Goal: Task Accomplishment & Management: Complete application form

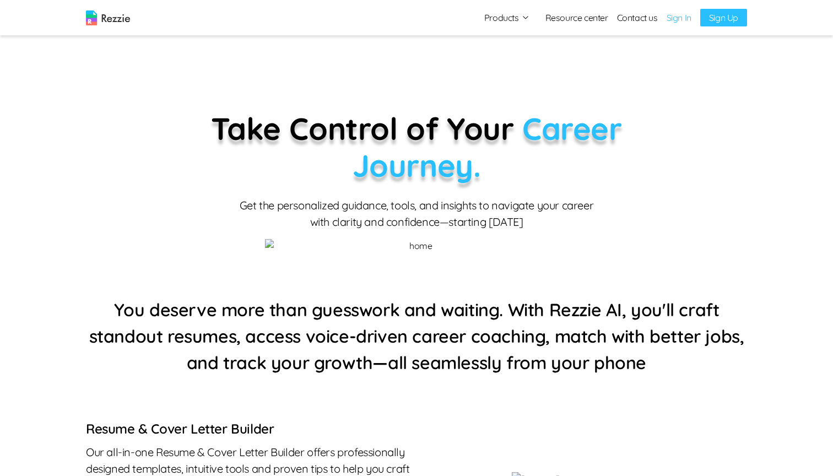
click at [685, 16] on link "Sign In" at bounding box center [679, 17] width 25 height 13
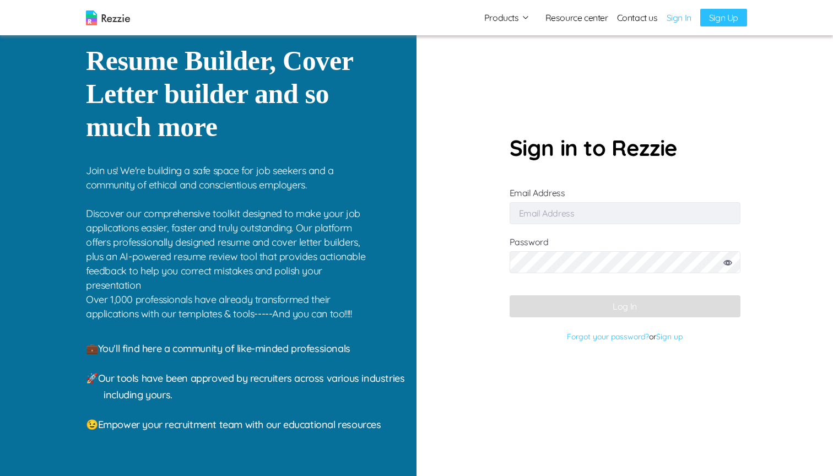
click at [539, 214] on input "Email Address" at bounding box center [625, 213] width 231 height 22
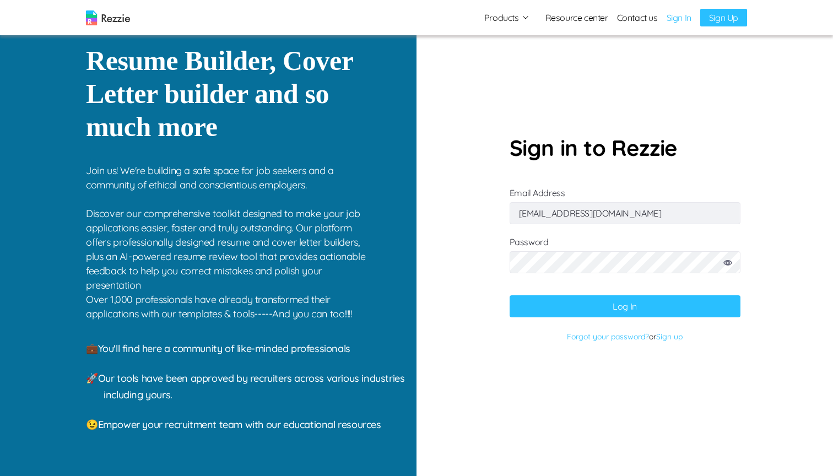
click at [569, 217] on input "simisophs+36@gmail.com" at bounding box center [625, 213] width 231 height 22
type input "simisophs+9@gmail.com"
click at [653, 311] on button "Log In" at bounding box center [625, 306] width 231 height 22
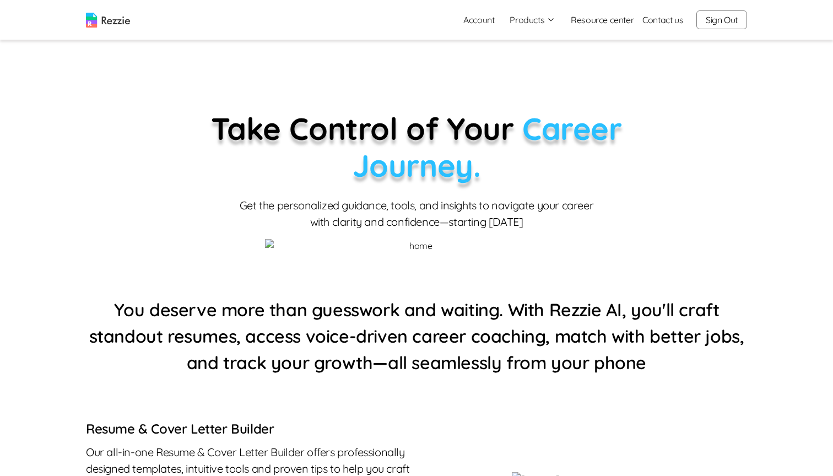
click at [467, 23] on link "Account" at bounding box center [479, 20] width 48 height 22
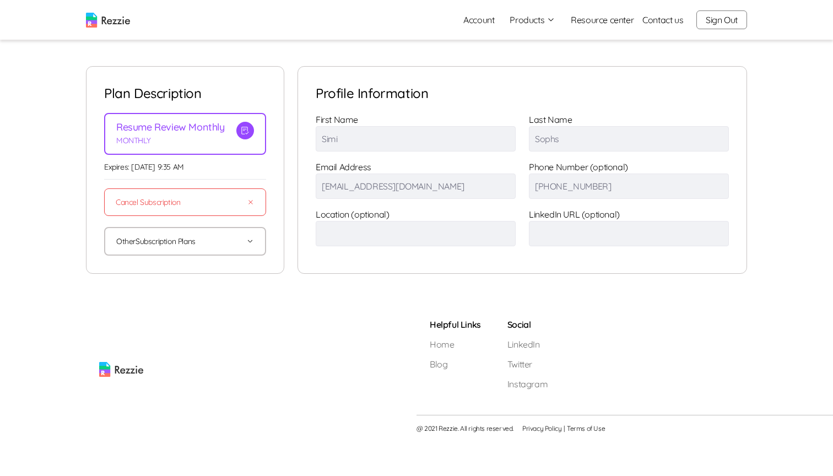
click at [538, 13] on button "Products" at bounding box center [533, 19] width 46 height 13
click at [520, 80] on link "AI Career Coach" at bounding box center [544, 85] width 135 height 22
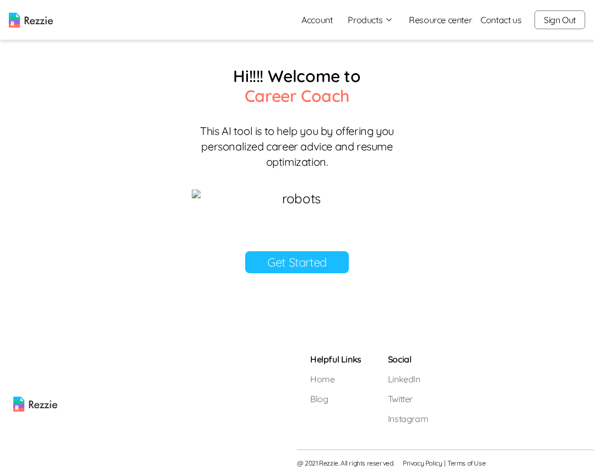
click at [306, 273] on link "Get Started" at bounding box center [297, 262] width 104 height 22
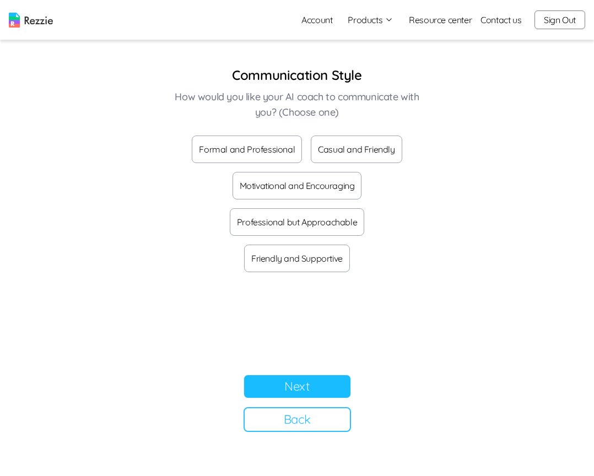
click at [320, 389] on button "Next" at bounding box center [297, 387] width 107 height 24
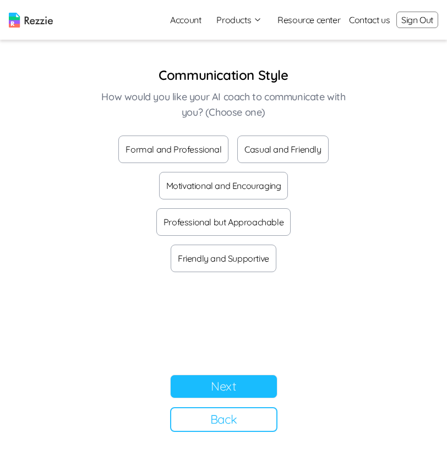
click at [220, 383] on button "Next" at bounding box center [223, 387] width 107 height 24
click at [277, 245] on button "Friendly and Supportive" at bounding box center [224, 259] width 106 height 28
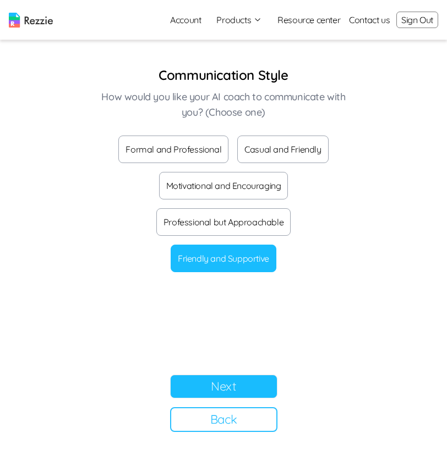
click at [225, 186] on button "Motivational and Encouraging" at bounding box center [223, 186] width 129 height 28
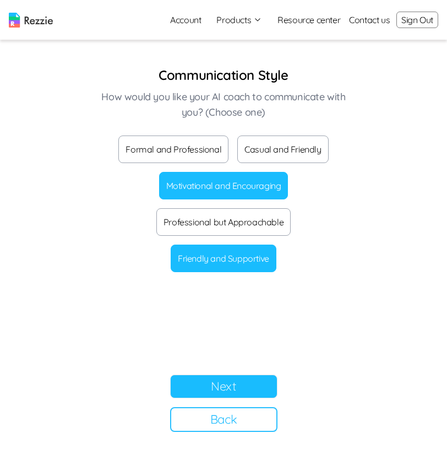
click at [262, 143] on button "Casual and Friendly" at bounding box center [282, 150] width 91 height 28
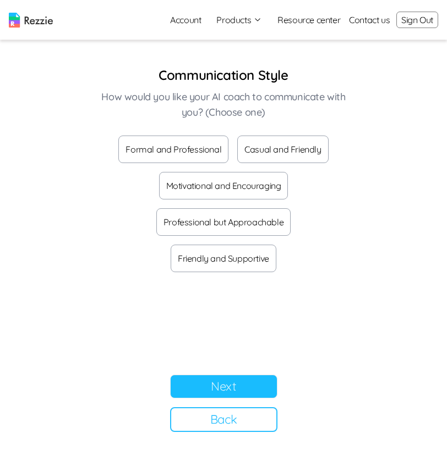
click at [261, 152] on button "Casual and Friendly" at bounding box center [282, 150] width 91 height 28
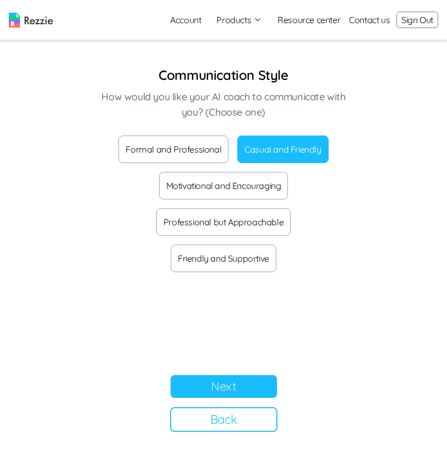
click at [234, 185] on button "Motivational and Encouraging" at bounding box center [223, 186] width 129 height 28
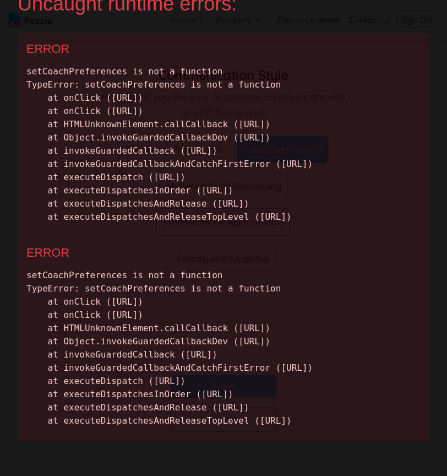
scroll to position [290, 0]
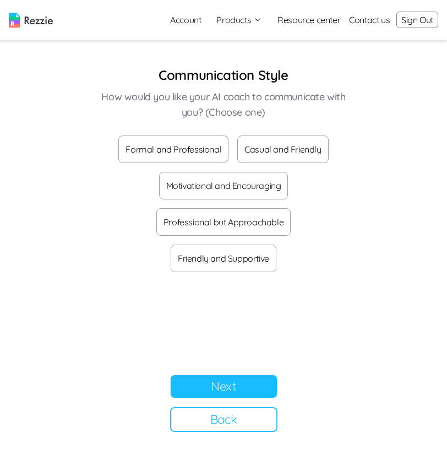
click at [260, 187] on button "Motivational and Encouraging" at bounding box center [223, 186] width 129 height 28
click at [258, 245] on button "Friendly and Supportive" at bounding box center [224, 259] width 106 height 28
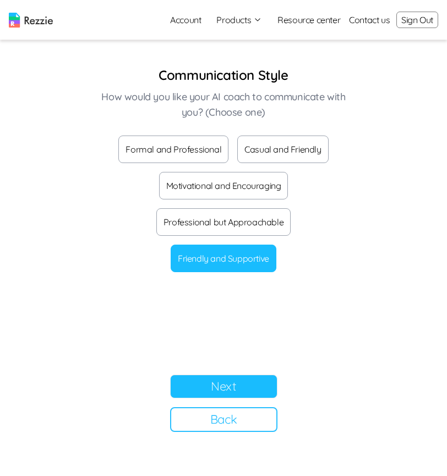
click at [179, 187] on button "Motivational and Encouraging" at bounding box center [223, 186] width 129 height 28
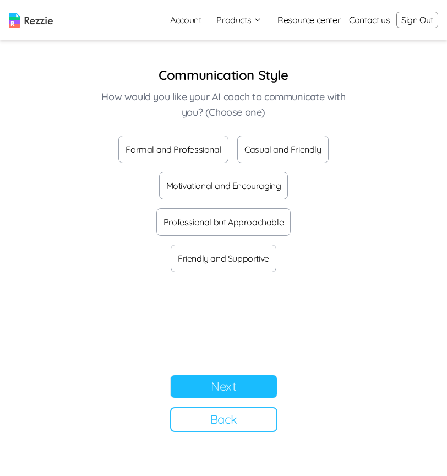
click at [212, 152] on button "Formal and Professional" at bounding box center [173, 150] width 110 height 28
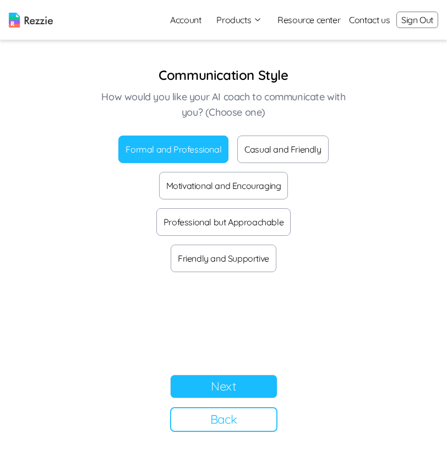
click at [241, 184] on button "Motivational and Encouraging" at bounding box center [223, 186] width 129 height 28
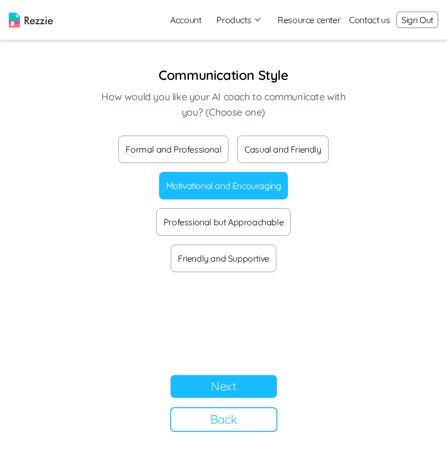
click at [193, 153] on button "Formal and Professional" at bounding box center [173, 150] width 110 height 28
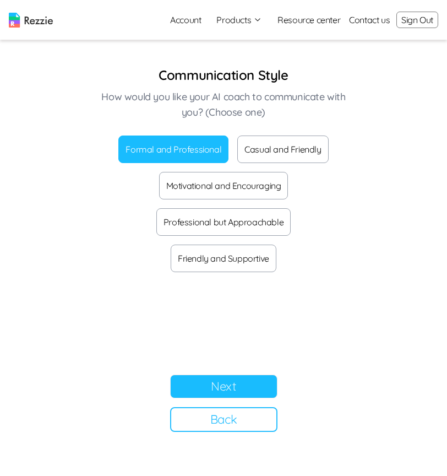
click at [229, 186] on button "Motivational and Encouraging" at bounding box center [223, 186] width 129 height 28
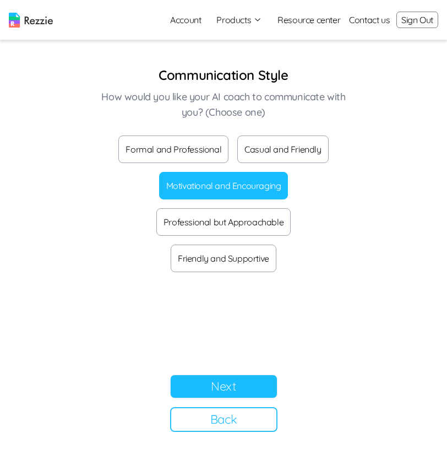
click at [191, 148] on button "Formal and Professional" at bounding box center [173, 150] width 110 height 28
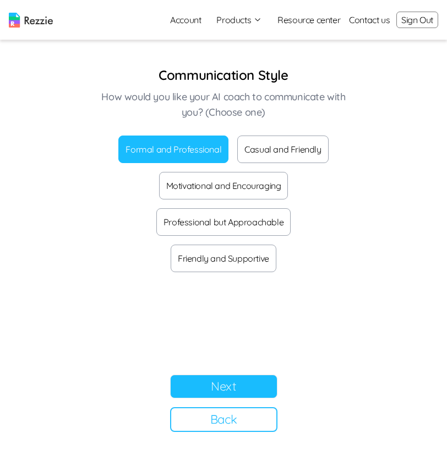
click at [309, 150] on button "Casual and Friendly" at bounding box center [282, 150] width 91 height 28
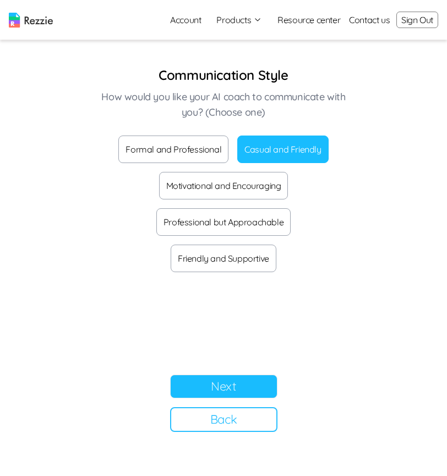
click at [284, 184] on button "Motivational and Encouraging" at bounding box center [223, 186] width 129 height 28
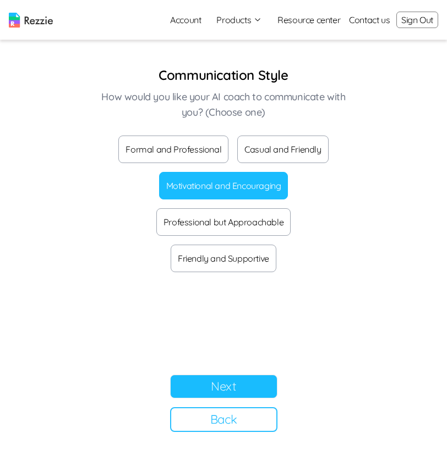
click at [277, 245] on button "Friendly and Supportive" at bounding box center [224, 259] width 106 height 28
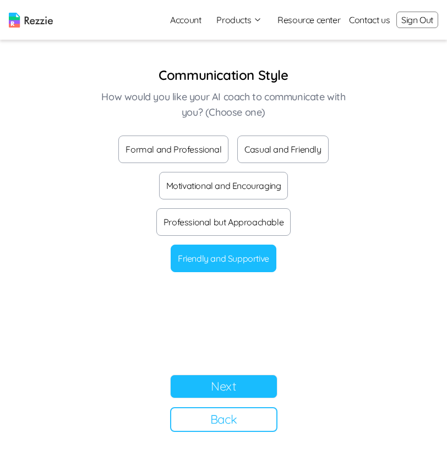
click at [221, 387] on button "Next" at bounding box center [223, 387] width 107 height 24
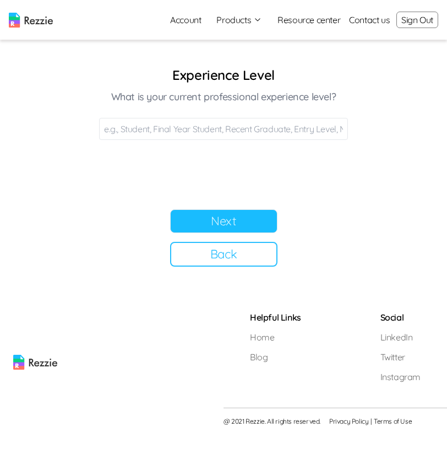
click at [210, 125] on input at bounding box center [223, 129] width 249 height 22
click at [260, 131] on input "lo" at bounding box center [223, 129] width 249 height 22
type input "lokay"
click at [253, 217] on button "Next" at bounding box center [223, 221] width 107 height 24
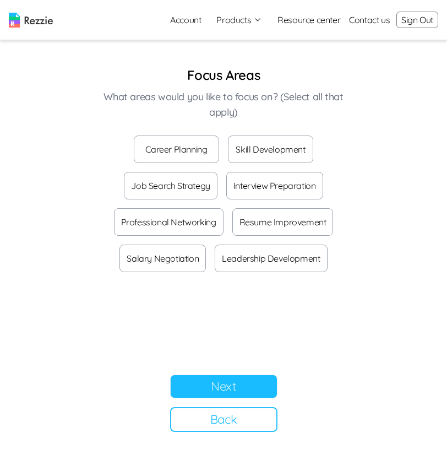
click at [291, 186] on button "Interview Preparation" at bounding box center [274, 186] width 97 height 28
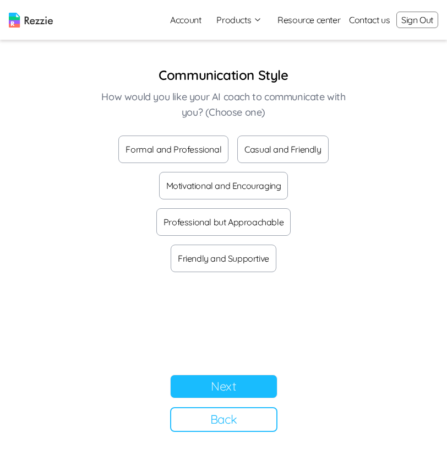
click at [194, 154] on button "Formal and Professional" at bounding box center [173, 150] width 110 height 28
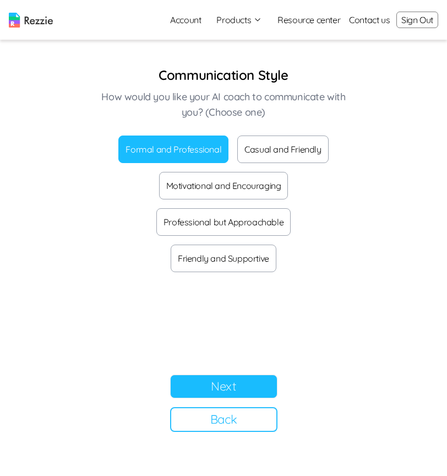
click at [244, 392] on button "Next" at bounding box center [223, 387] width 107 height 24
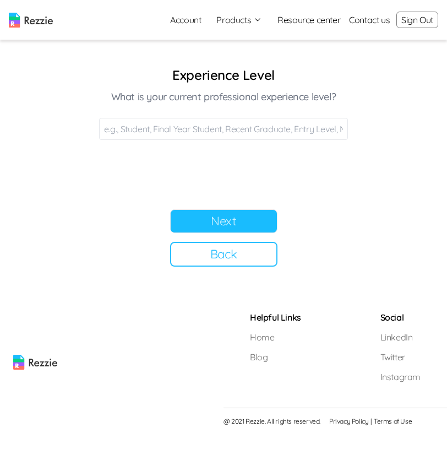
click at [303, 125] on input at bounding box center [223, 129] width 249 height 22
type input "grad"
click at [201, 224] on button "Next" at bounding box center [223, 221] width 107 height 24
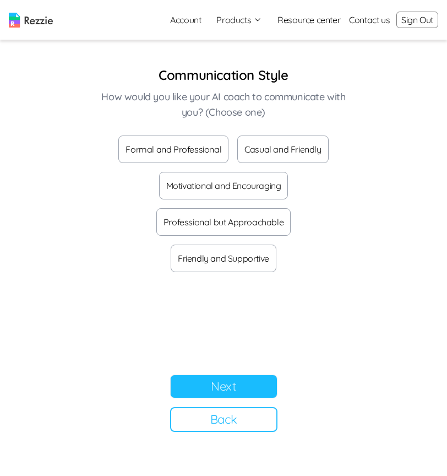
click at [188, 150] on button "Formal and Professional" at bounding box center [173, 150] width 110 height 28
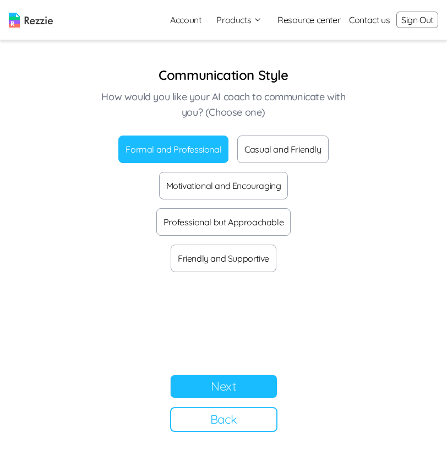
click at [252, 387] on button "Next" at bounding box center [223, 387] width 107 height 24
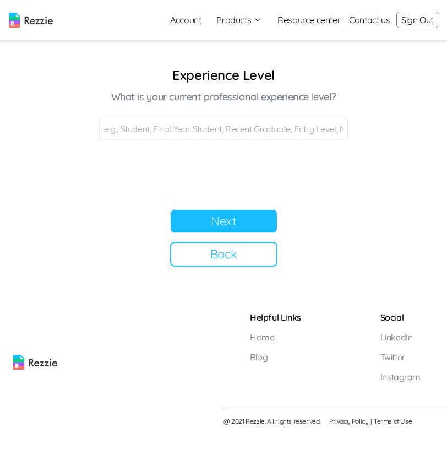
click at [215, 129] on input at bounding box center [223, 129] width 249 height 22
type input "fina"
click at [236, 220] on button "Next" at bounding box center [223, 221] width 107 height 24
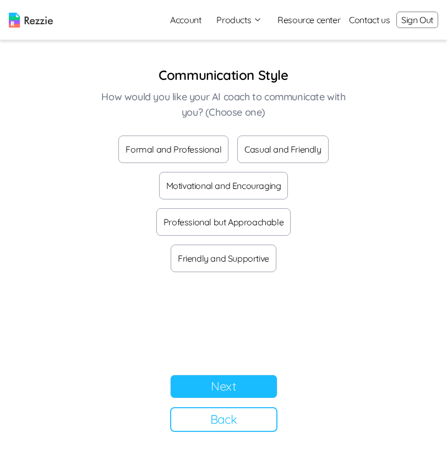
click at [219, 155] on button "Formal and Professional" at bounding box center [173, 150] width 110 height 28
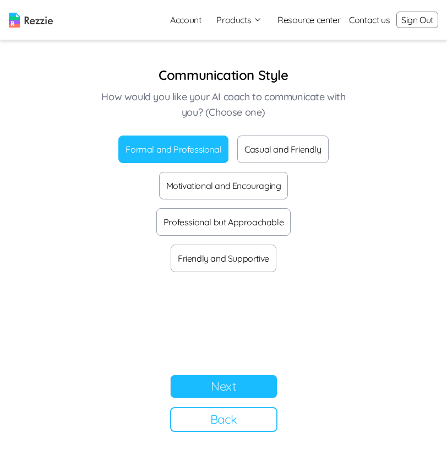
click at [263, 375] on button "Next" at bounding box center [223, 387] width 107 height 24
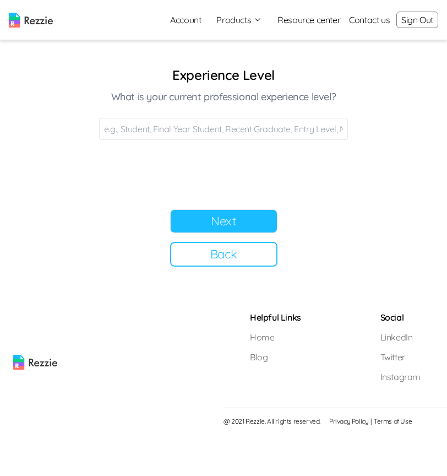
click at [200, 127] on input at bounding box center [223, 129] width 249 height 22
type input "hh"
click at [210, 224] on button "Next" at bounding box center [223, 221] width 107 height 24
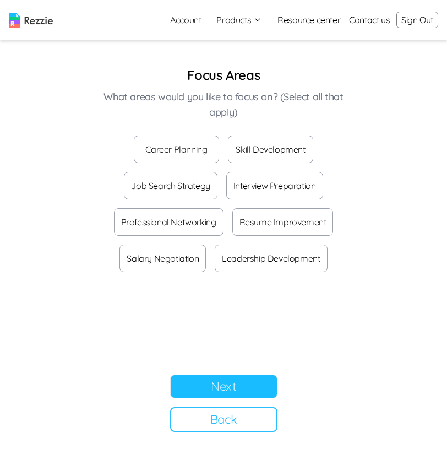
click at [279, 254] on button "Leadership Development" at bounding box center [271, 259] width 112 height 28
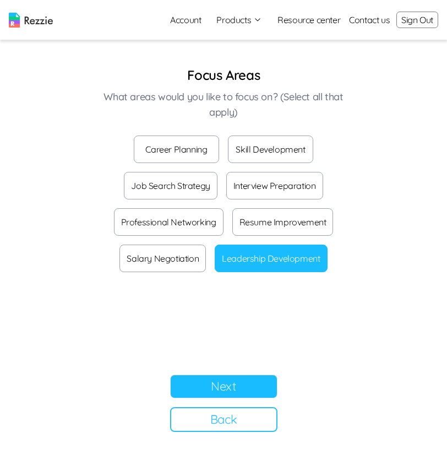
click at [214, 380] on button "Next" at bounding box center [223, 387] width 107 height 24
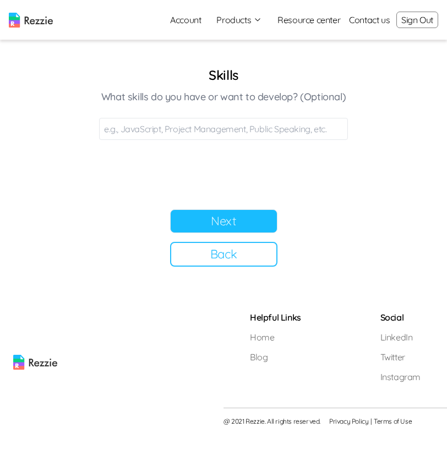
click at [195, 219] on button "Next" at bounding box center [223, 221] width 107 height 24
click at [239, 231] on button "Next" at bounding box center [223, 221] width 107 height 24
click at [230, 219] on button "Next" at bounding box center [223, 221] width 107 height 24
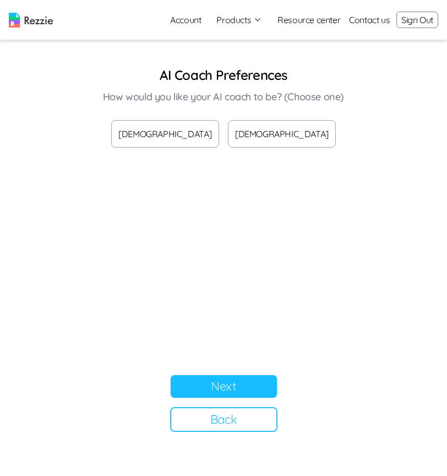
click at [182, 132] on button "[DEMOGRAPHIC_DATA]" at bounding box center [165, 134] width 108 height 28
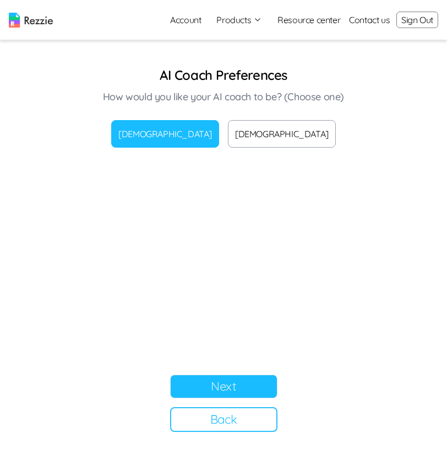
click at [244, 388] on button "Next" at bounding box center [223, 387] width 107 height 24
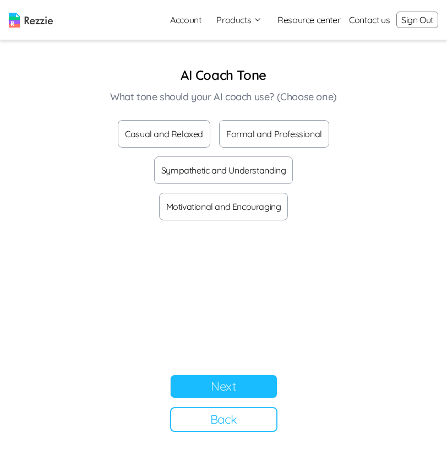
click at [256, 383] on button "Next" at bounding box center [223, 387] width 107 height 24
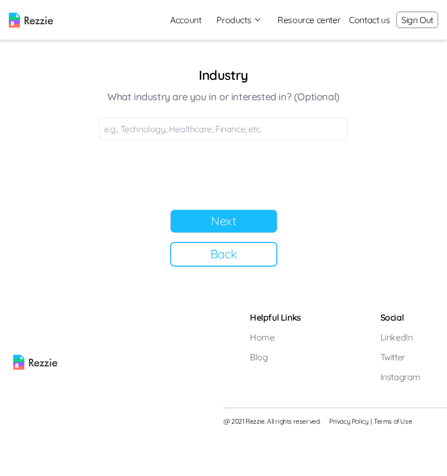
click at [240, 223] on button "Next" at bounding box center [223, 221] width 107 height 24
click at [213, 220] on button "Next" at bounding box center [223, 221] width 107 height 24
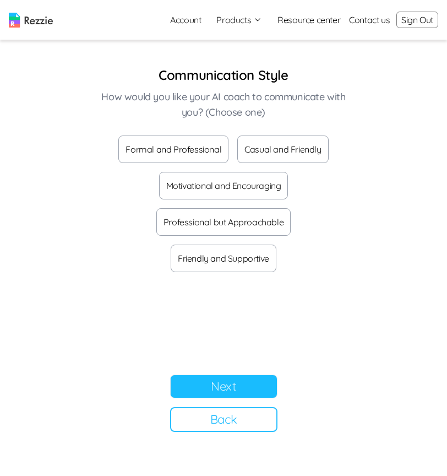
click at [198, 151] on button "Formal and Professional" at bounding box center [173, 150] width 110 height 28
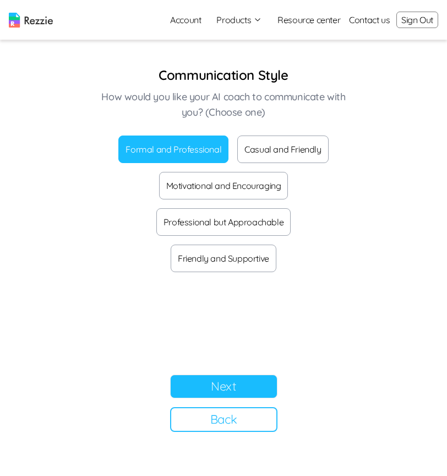
click at [230, 380] on button "Next" at bounding box center [223, 387] width 107 height 24
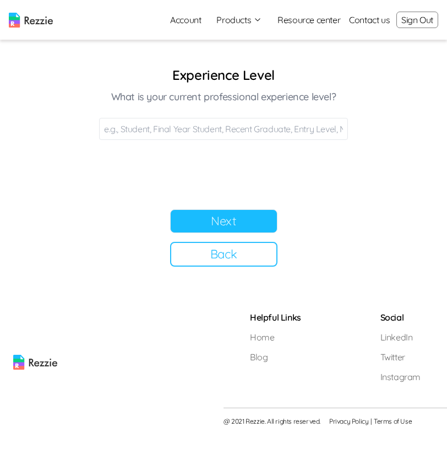
click at [235, 132] on input at bounding box center [223, 129] width 249 height 22
type input "Final year"
click at [218, 220] on button "Next" at bounding box center [223, 221] width 107 height 24
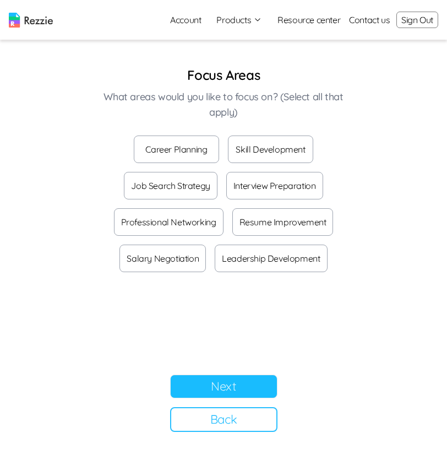
click at [190, 153] on button "Career Planning" at bounding box center [176, 150] width 85 height 28
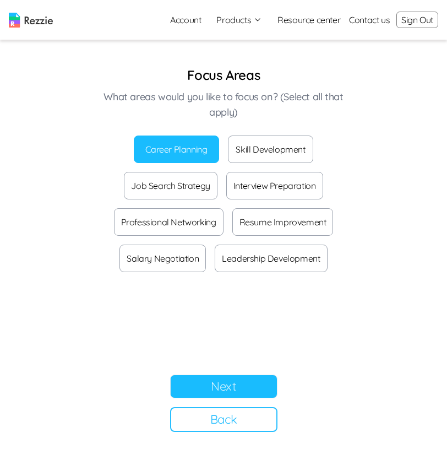
click at [228, 393] on button "Next" at bounding box center [223, 387] width 107 height 24
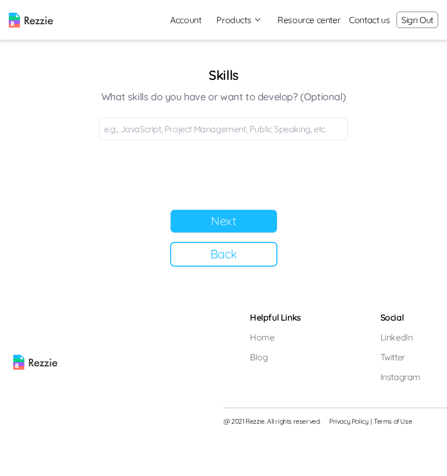
click at [174, 133] on input at bounding box center [223, 129] width 249 height 22
type input "java"
click at [242, 225] on button "Next" at bounding box center [223, 221] width 107 height 24
click at [271, 128] on input at bounding box center [223, 129] width 249 height 22
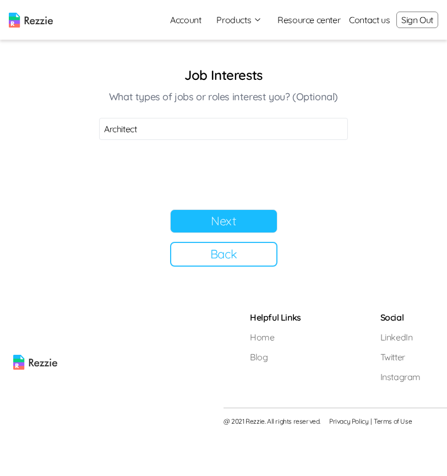
type input "Architect"
click at [260, 212] on button "Next" at bounding box center [223, 221] width 107 height 24
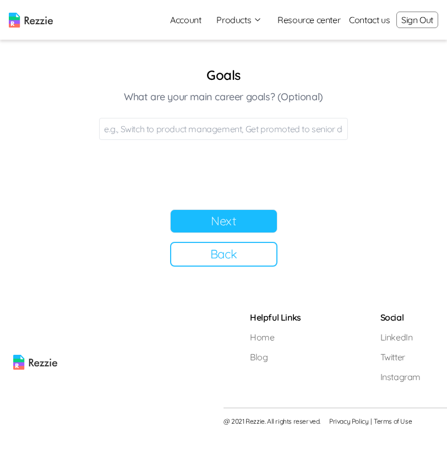
click at [272, 136] on input at bounding box center [223, 129] width 249 height 22
type input "Upskilling"
click at [215, 214] on button "Next" at bounding box center [223, 221] width 107 height 24
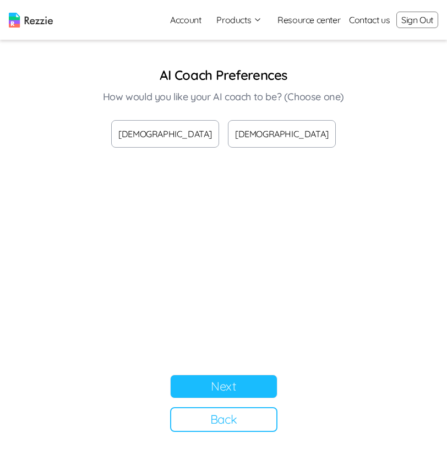
click at [247, 416] on button "Back" at bounding box center [223, 419] width 107 height 25
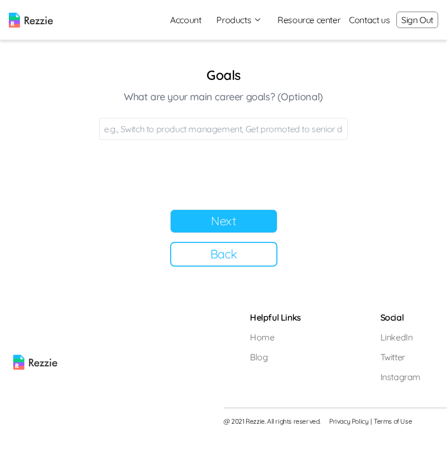
click at [224, 260] on button "Back" at bounding box center [223, 254] width 107 height 25
click at [238, 218] on button "Next" at bounding box center [223, 221] width 107 height 24
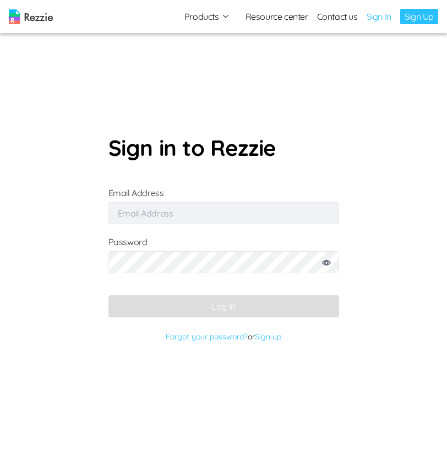
click at [208, 204] on input "Email Address" at bounding box center [224, 213] width 231 height 22
type input "simisophs+9@gmail.com"
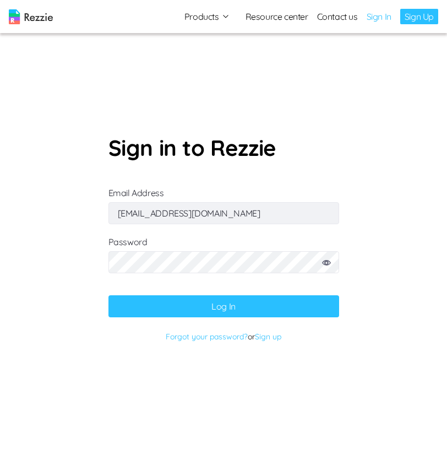
click at [215, 304] on button "Log In" at bounding box center [224, 306] width 231 height 22
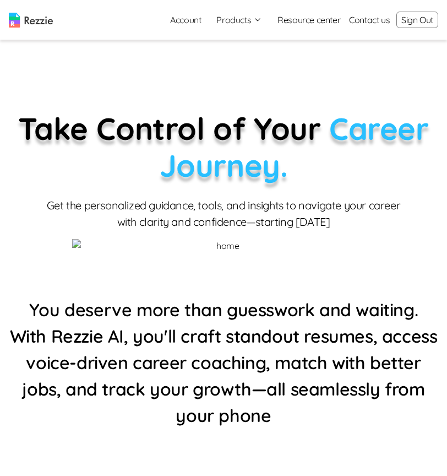
click at [230, 20] on button "Products" at bounding box center [240, 19] width 46 height 13
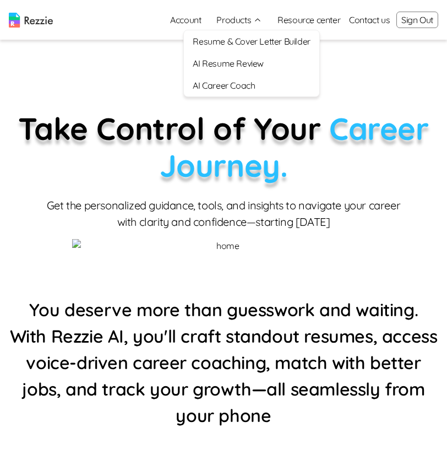
click at [237, 87] on link "AI Career Coach" at bounding box center [251, 85] width 135 height 22
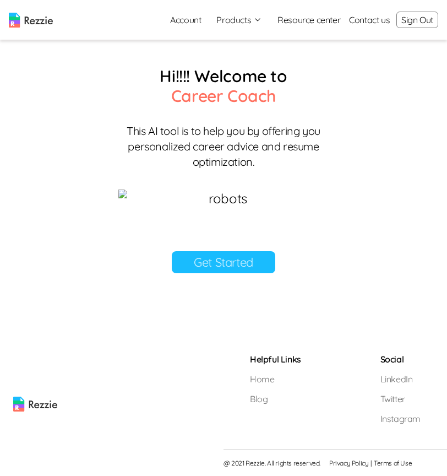
click at [255, 273] on link "Get Started" at bounding box center [224, 262] width 104 height 22
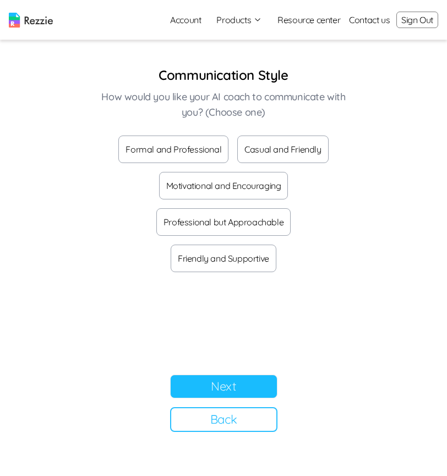
click at [188, 146] on button "Formal and Professional" at bounding box center [173, 150] width 110 height 28
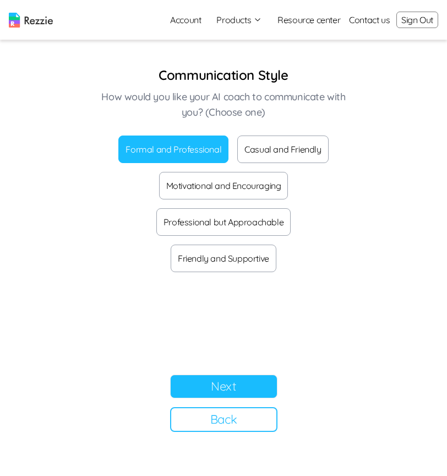
click at [255, 381] on button "Next" at bounding box center [223, 387] width 107 height 24
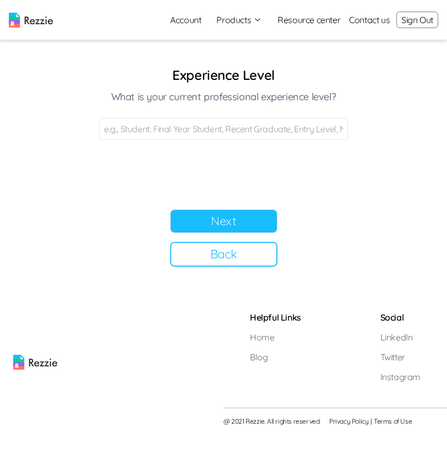
click at [205, 134] on input at bounding box center [223, 129] width 249 height 22
type input "Final year"
click at [226, 131] on input at bounding box center [223, 129] width 249 height 22
click at [198, 131] on input "studenr" at bounding box center [223, 129] width 249 height 22
type input "student"
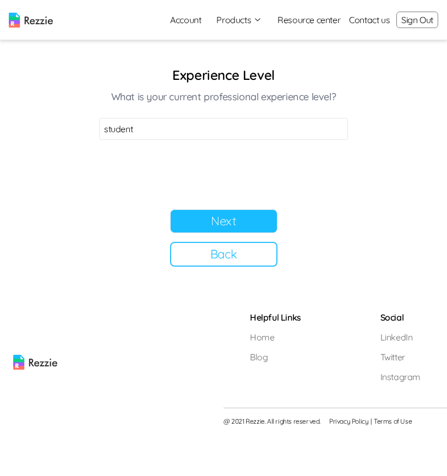
click at [237, 226] on button "Next" at bounding box center [223, 221] width 107 height 24
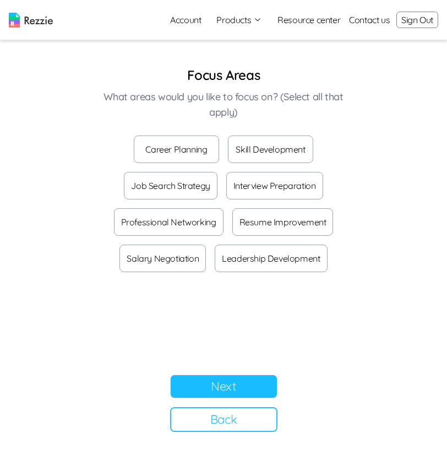
click at [164, 149] on button "Career Planning" at bounding box center [176, 150] width 85 height 28
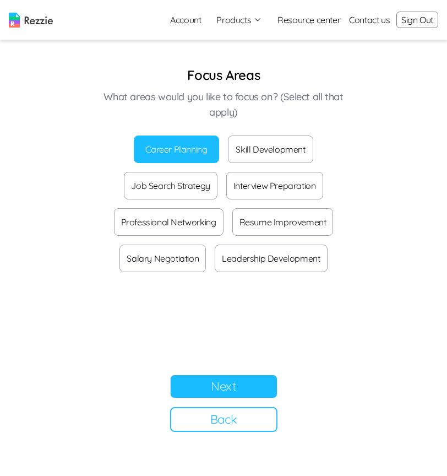
click at [172, 184] on button "Job Search Strategy" at bounding box center [170, 186] width 93 height 28
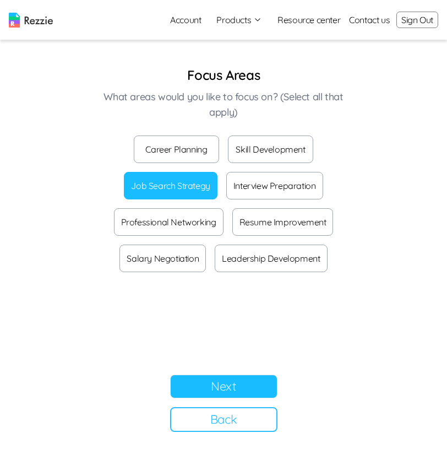
click at [247, 187] on button "Interview Preparation" at bounding box center [274, 186] width 97 height 28
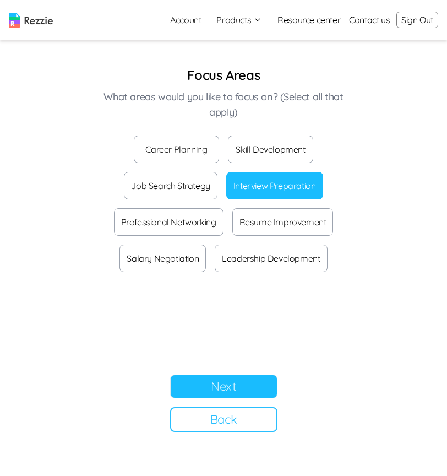
click at [175, 183] on button "Job Search Strategy" at bounding box center [170, 186] width 93 height 28
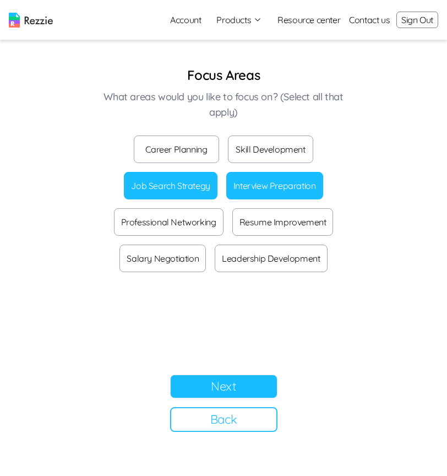
click at [234, 183] on button "Interview Preparation" at bounding box center [274, 186] width 97 height 28
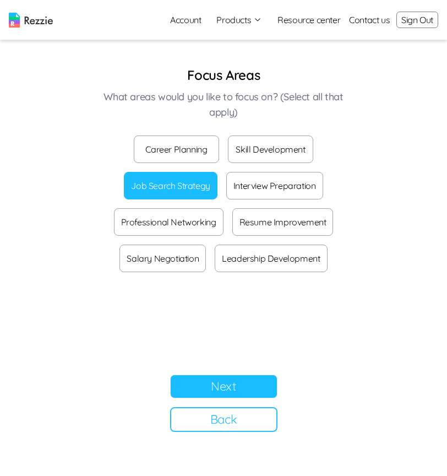
click at [186, 186] on button "Job Search Strategy" at bounding box center [170, 186] width 93 height 28
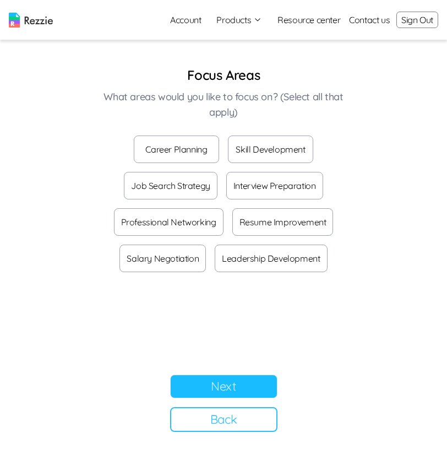
click at [194, 220] on button "Professional Networking" at bounding box center [169, 222] width 110 height 28
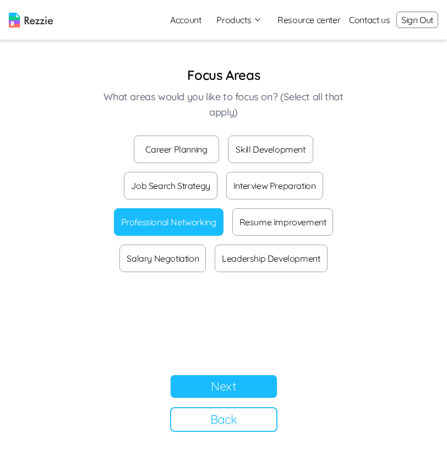
click at [270, 225] on button "Resume Improvement" at bounding box center [283, 222] width 101 height 28
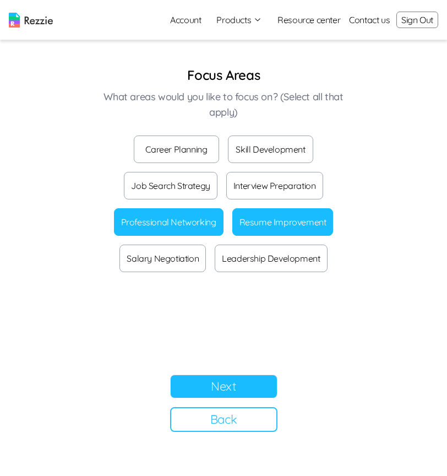
click at [290, 159] on button "Skill Development" at bounding box center [270, 150] width 85 height 28
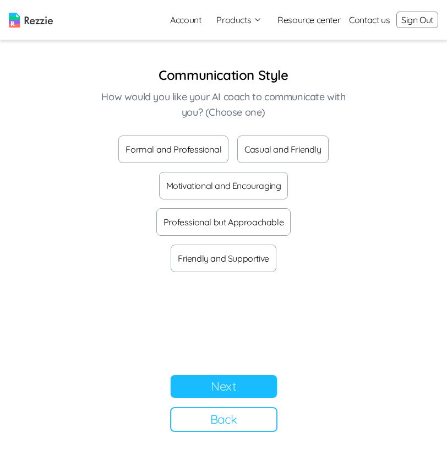
click at [191, 152] on button "Formal and Professional" at bounding box center [173, 150] width 110 height 28
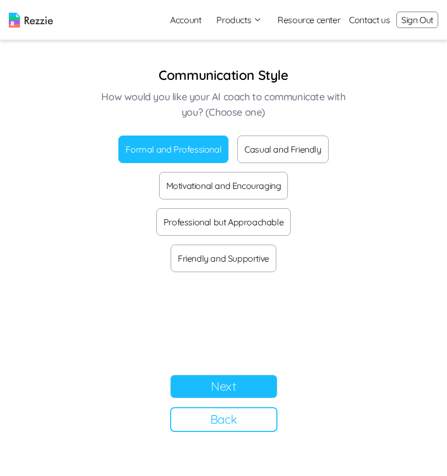
click at [241, 388] on button "Next" at bounding box center [223, 387] width 107 height 24
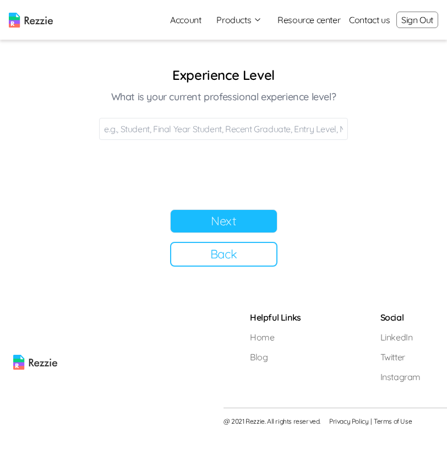
click at [201, 130] on input at bounding box center [223, 129] width 249 height 22
type input "Final year"
click at [255, 223] on button "Next" at bounding box center [223, 221] width 107 height 24
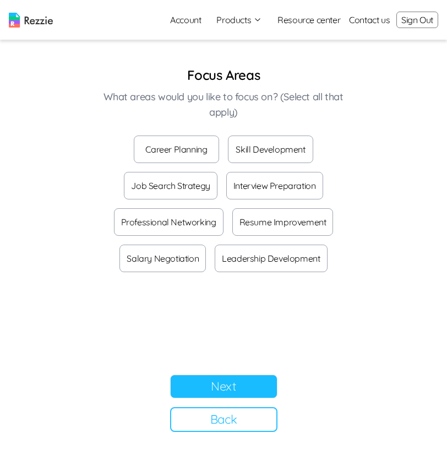
click at [186, 145] on button "Career Planning" at bounding box center [176, 150] width 85 height 28
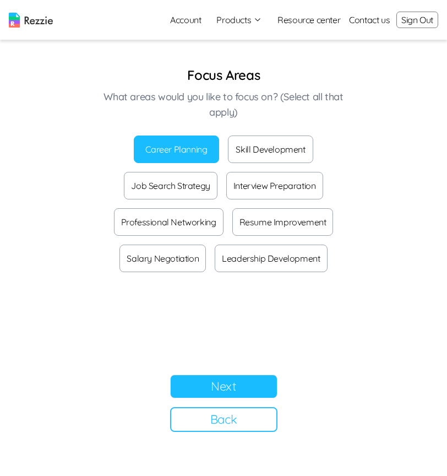
click at [266, 145] on button "Skill Development" at bounding box center [270, 150] width 85 height 28
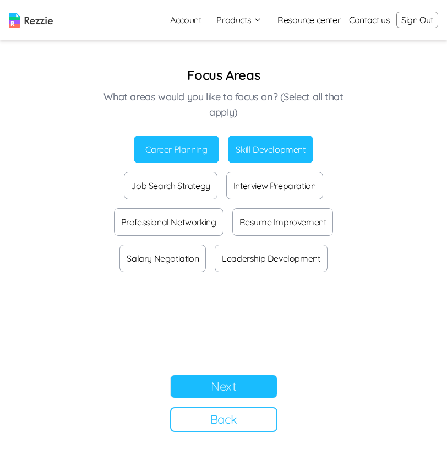
click at [206, 142] on button "Career Planning" at bounding box center [176, 150] width 85 height 28
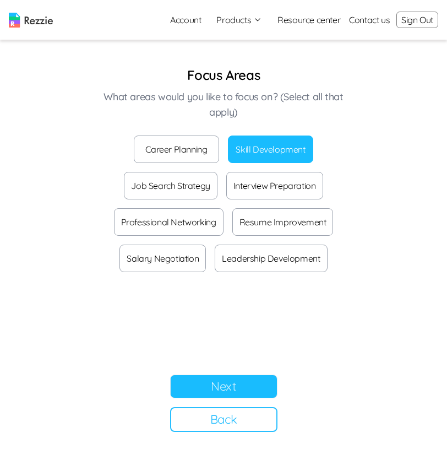
click at [180, 149] on button "Career Planning" at bounding box center [176, 150] width 85 height 28
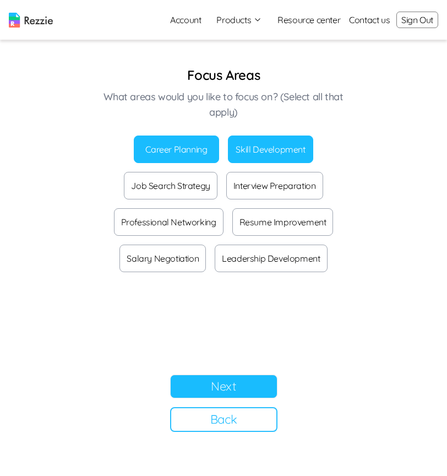
click at [234, 381] on button "Next" at bounding box center [223, 387] width 107 height 24
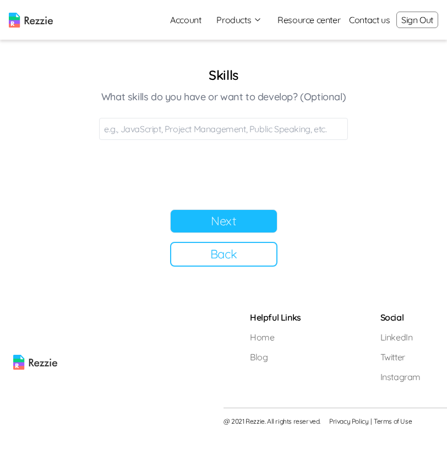
click at [301, 130] on input at bounding box center [223, 129] width 249 height 22
type input "JavaScript, Python"
click at [195, 222] on button "Next" at bounding box center [223, 221] width 107 height 24
click at [260, 131] on input at bounding box center [223, 129] width 249 height 22
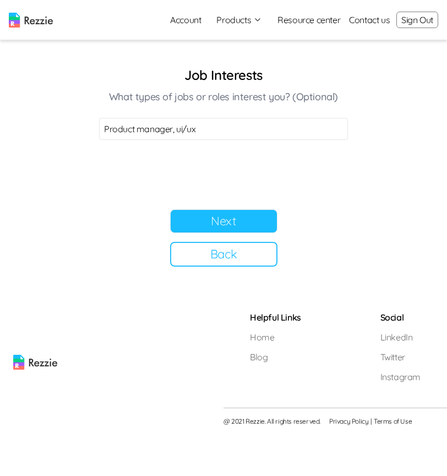
type input "Product manager, ui/ux"
click at [250, 228] on button "Next" at bounding box center [223, 221] width 107 height 24
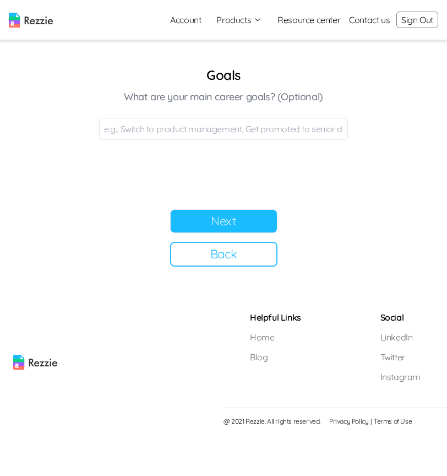
click at [223, 131] on input at bounding box center [223, 129] width 249 height 22
click at [240, 226] on button "Next" at bounding box center [223, 221] width 107 height 24
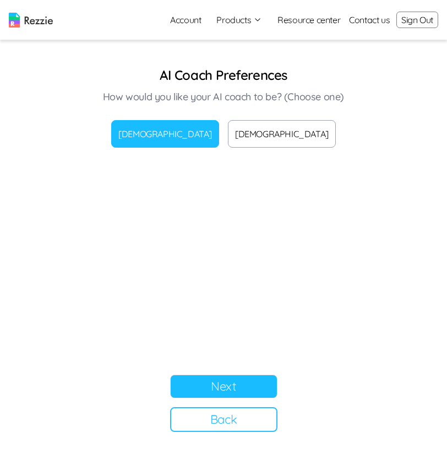
click at [298, 133] on button "[DEMOGRAPHIC_DATA]" at bounding box center [282, 134] width 108 height 28
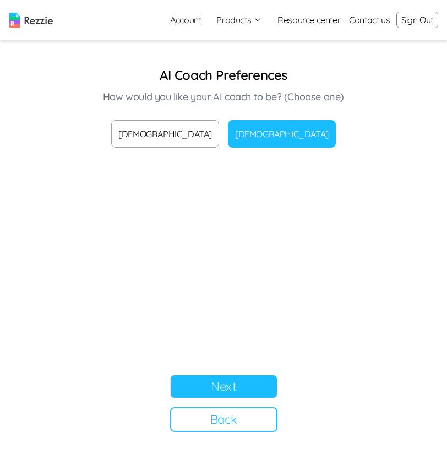
click at [191, 125] on button "[DEMOGRAPHIC_DATA]" at bounding box center [165, 134] width 108 height 28
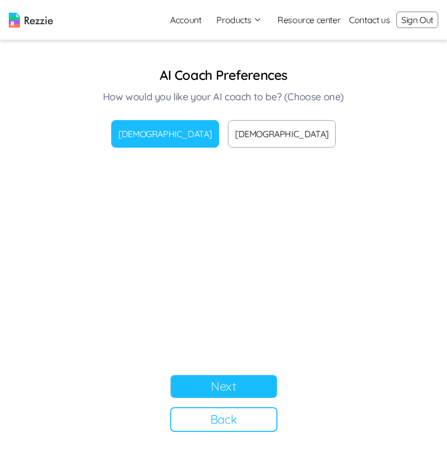
click at [248, 141] on button "[DEMOGRAPHIC_DATA]" at bounding box center [282, 134] width 108 height 28
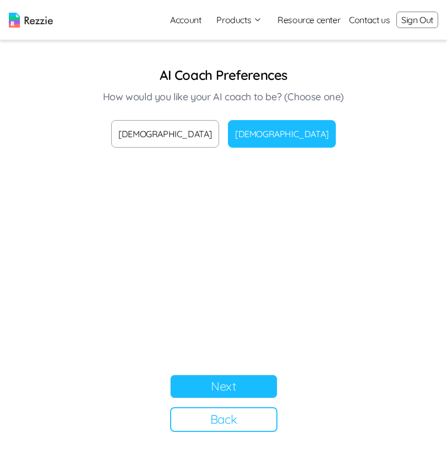
click at [192, 136] on button "[DEMOGRAPHIC_DATA]" at bounding box center [165, 134] width 108 height 28
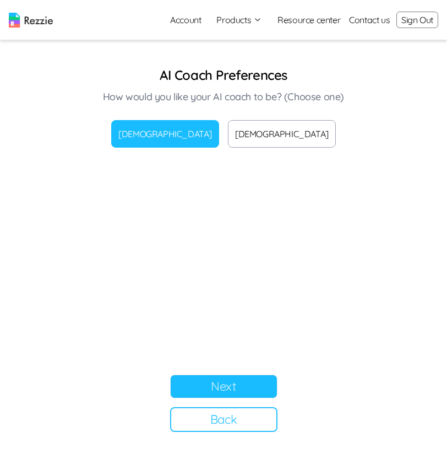
click at [238, 143] on button "[DEMOGRAPHIC_DATA]" at bounding box center [282, 134] width 108 height 28
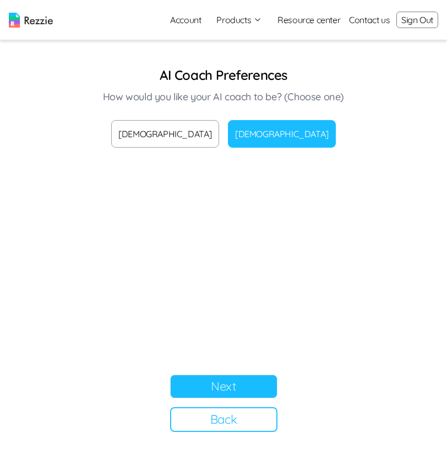
click at [256, 388] on button "Next" at bounding box center [223, 387] width 107 height 24
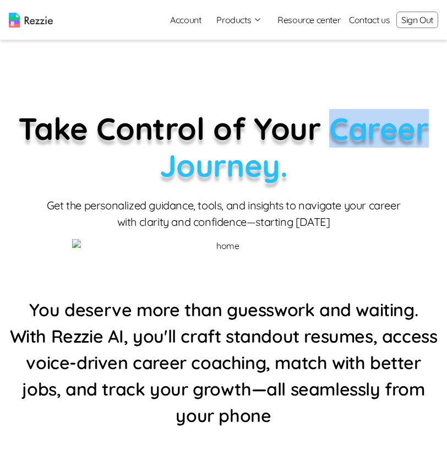
click at [182, 23] on link "Account" at bounding box center [185, 20] width 48 height 22
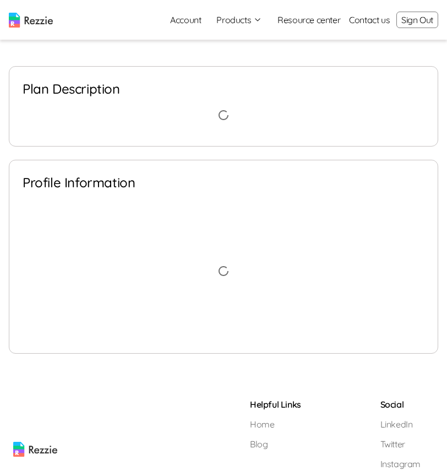
click at [250, 21] on button "Products" at bounding box center [240, 19] width 46 height 13
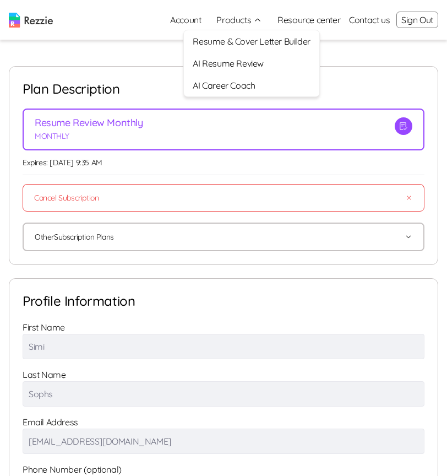
click at [247, 81] on link "AI Career Coach" at bounding box center [251, 85] width 135 height 22
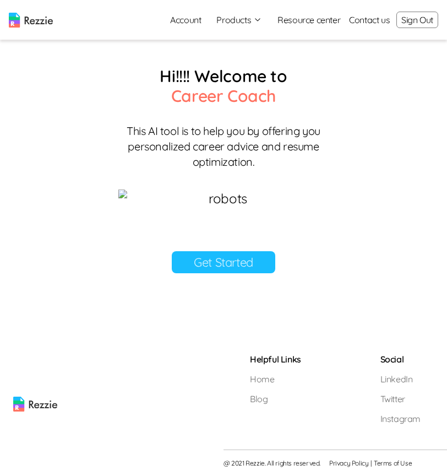
click at [244, 273] on link "Get Started" at bounding box center [224, 262] width 104 height 22
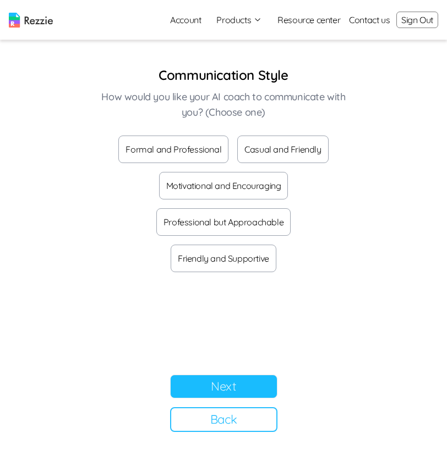
click at [156, 145] on button "Formal and Professional" at bounding box center [173, 150] width 110 height 28
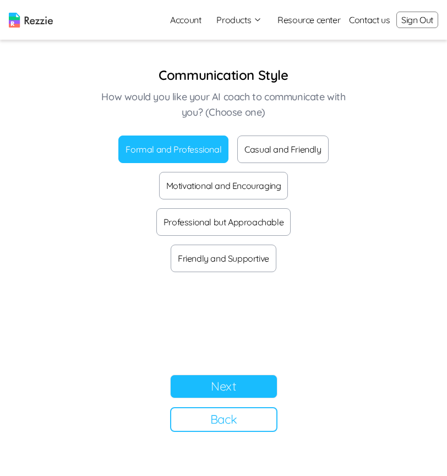
click at [235, 387] on button "Next" at bounding box center [223, 387] width 107 height 24
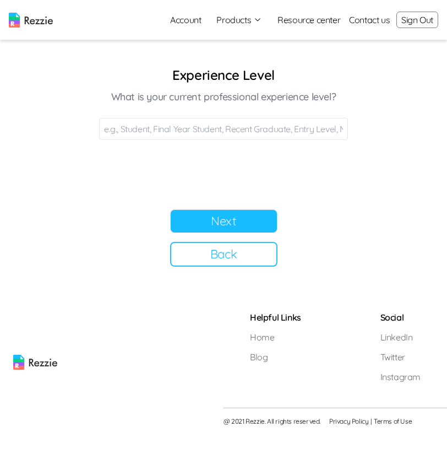
click at [193, 125] on input at bounding box center [223, 129] width 249 height 22
type input "Final year"
click at [237, 217] on button "Next" at bounding box center [223, 221] width 107 height 24
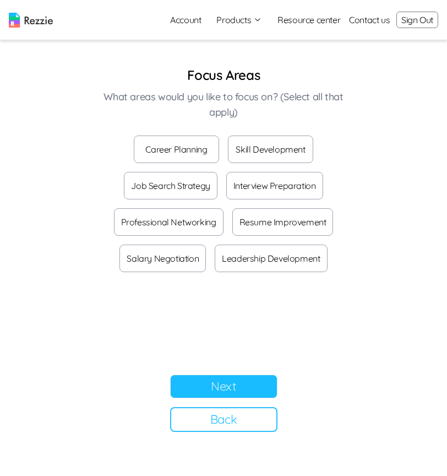
click at [265, 149] on button "Skill Development" at bounding box center [270, 150] width 85 height 28
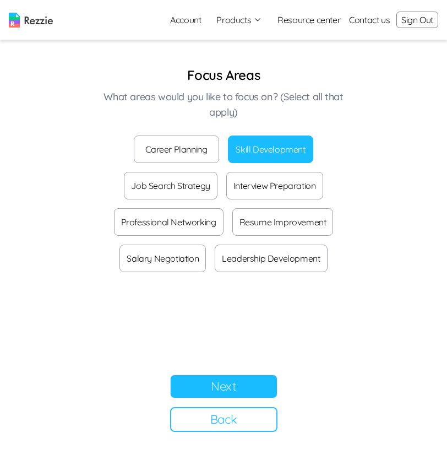
click at [213, 136] on button "Career Planning" at bounding box center [176, 150] width 85 height 28
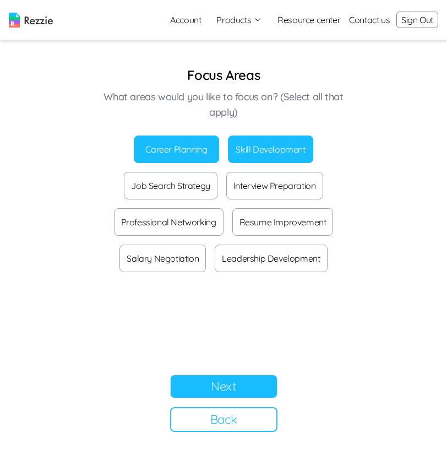
click at [222, 392] on button "Next" at bounding box center [223, 387] width 107 height 24
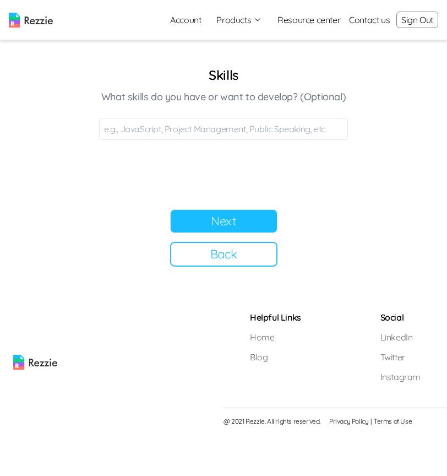
click at [256, 117] on div "Skills What skills do you have or want to develop? (Optional)" at bounding box center [223, 103] width 249 height 74
click at [257, 129] on input at bounding box center [223, 129] width 249 height 22
type input "Java, Python"
click at [251, 222] on button "Next" at bounding box center [223, 221] width 107 height 24
click at [229, 130] on input at bounding box center [223, 129] width 249 height 22
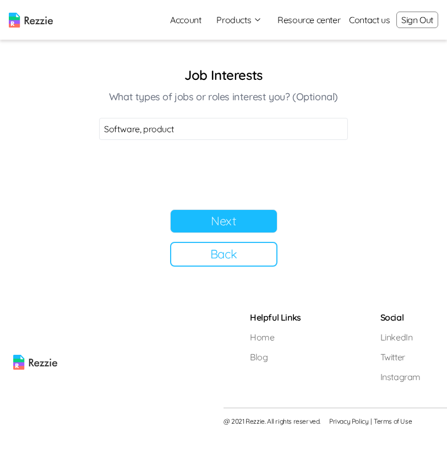
type input "Software, product"
click at [197, 221] on button "Next" at bounding box center [223, 221] width 107 height 24
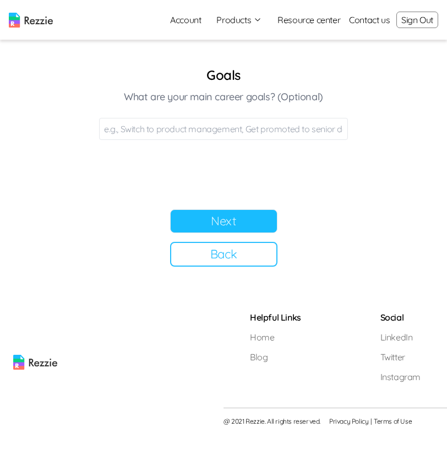
click at [246, 127] on input at bounding box center [223, 129] width 249 height 22
type input "Switch"
click at [248, 227] on button "Next" at bounding box center [223, 221] width 107 height 24
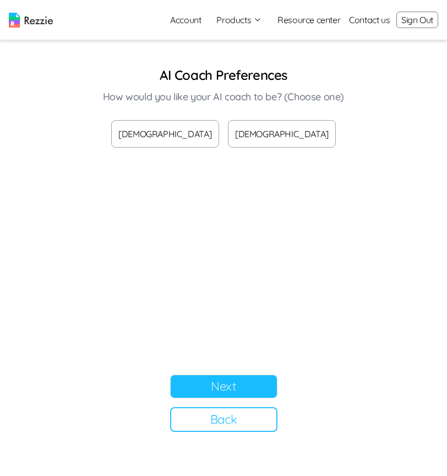
click at [204, 137] on button "[DEMOGRAPHIC_DATA]" at bounding box center [165, 134] width 108 height 28
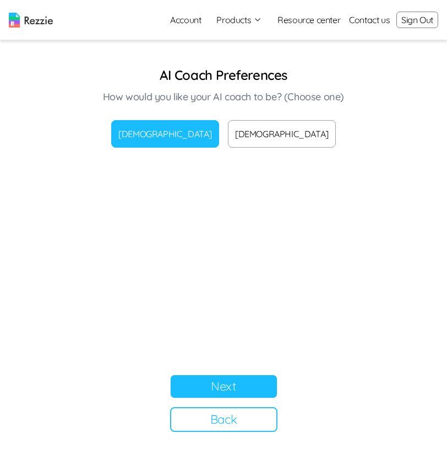
click at [265, 137] on button "[DEMOGRAPHIC_DATA]" at bounding box center [282, 134] width 108 height 28
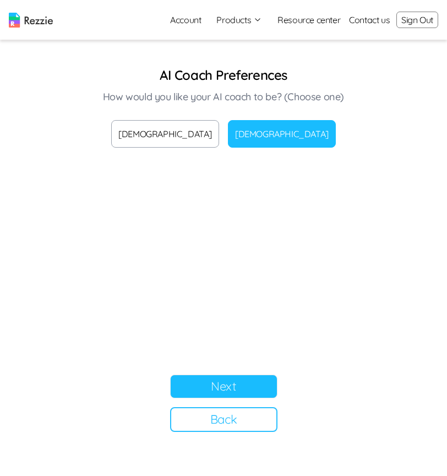
click at [239, 392] on button "Next" at bounding box center [223, 387] width 107 height 24
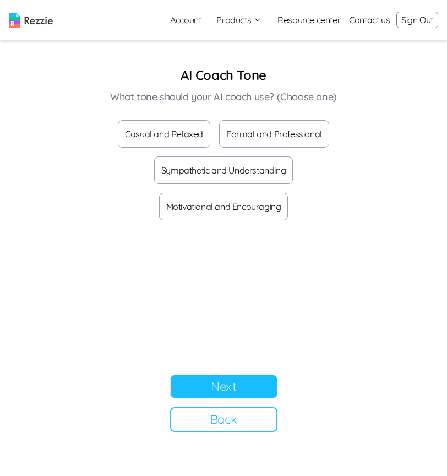
click at [273, 139] on button "Formal and Professional" at bounding box center [274, 134] width 110 height 28
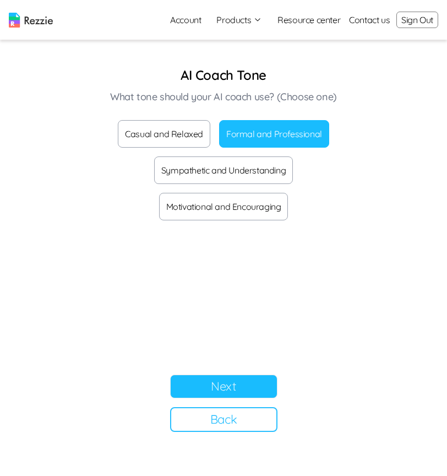
click at [236, 389] on button "Next" at bounding box center [223, 387] width 107 height 24
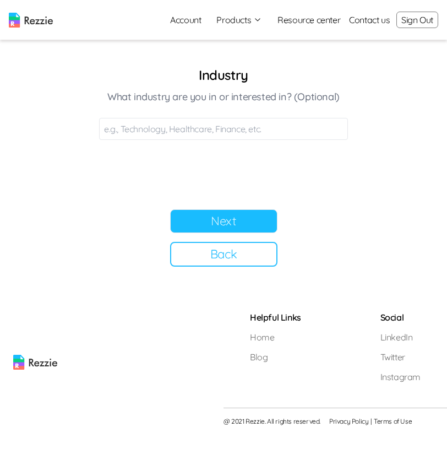
click at [264, 125] on input at bounding box center [223, 129] width 249 height 22
type input "Tech"
click at [248, 223] on button "Next" at bounding box center [223, 221] width 107 height 24
click at [209, 224] on button "Next" at bounding box center [223, 221] width 107 height 24
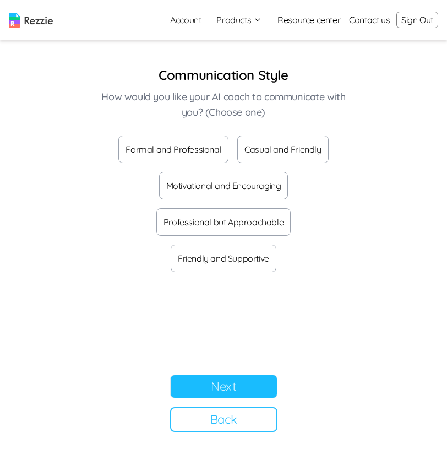
click at [187, 159] on button "Formal and Professional" at bounding box center [173, 150] width 110 height 28
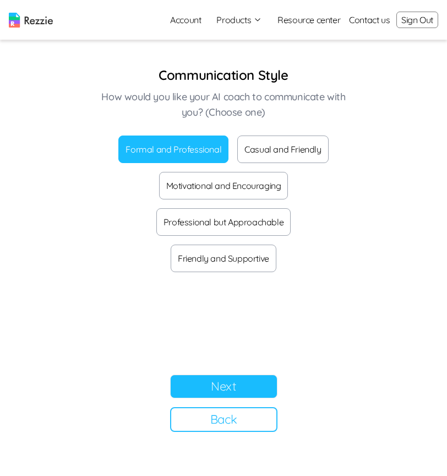
click at [230, 379] on button "Next" at bounding box center [223, 387] width 107 height 24
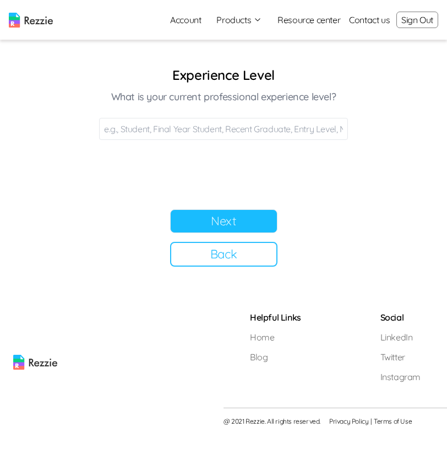
click at [187, 121] on input at bounding box center [223, 129] width 249 height 22
type input "Final year"
click at [239, 218] on button "Next" at bounding box center [223, 221] width 107 height 24
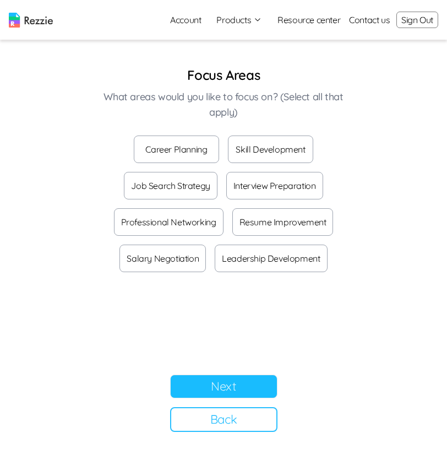
click at [192, 141] on button "Career Planning" at bounding box center [176, 150] width 85 height 28
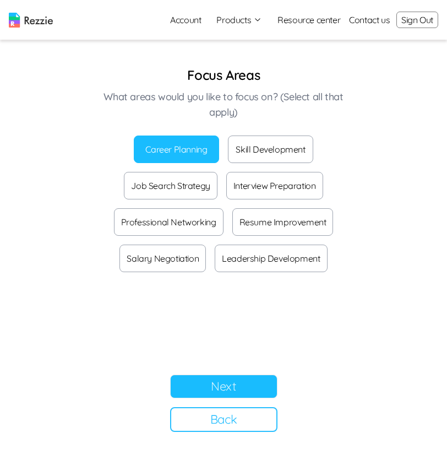
click at [226, 381] on button "Next" at bounding box center [223, 387] width 107 height 24
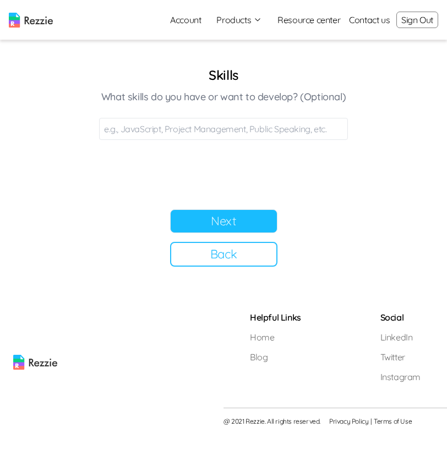
click at [196, 129] on input at bounding box center [223, 129] width 249 height 22
type input "Java, Python"
click at [229, 226] on button "Next" at bounding box center [223, 221] width 107 height 24
click at [195, 129] on input at bounding box center [223, 129] width 249 height 22
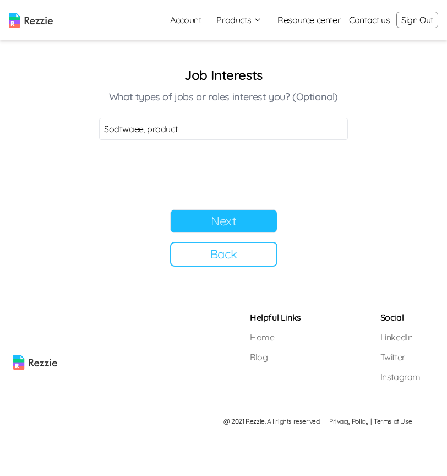
click at [137, 132] on input "Sodtwaee, product" at bounding box center [223, 129] width 249 height 22
type input "Software, product"
click at [245, 216] on button "Next" at bounding box center [223, 221] width 107 height 24
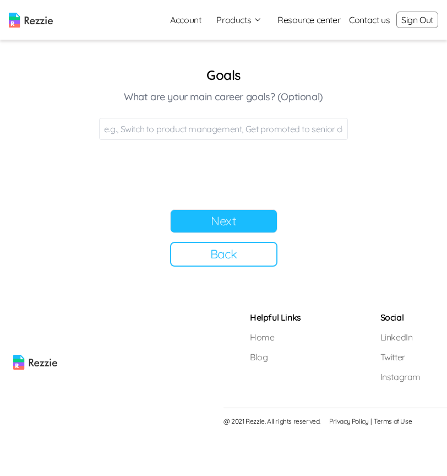
click at [210, 133] on input at bounding box center [223, 129] width 249 height 22
click at [138, 132] on input "Career sacaling" at bounding box center [223, 129] width 249 height 22
type input "Career scaling"
click at [266, 217] on button "Next" at bounding box center [223, 221] width 107 height 24
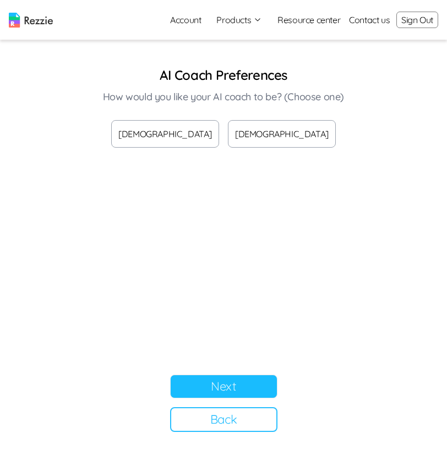
click at [193, 136] on button "[DEMOGRAPHIC_DATA]" at bounding box center [165, 134] width 108 height 28
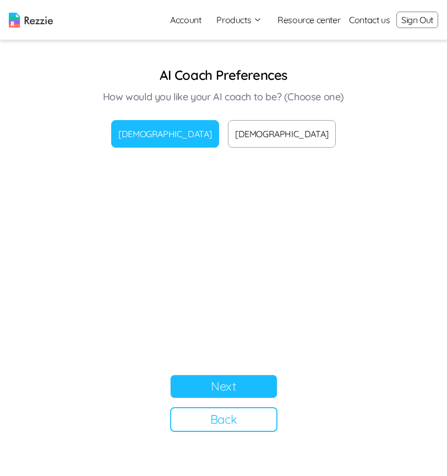
click at [242, 385] on button "Next" at bounding box center [223, 387] width 107 height 24
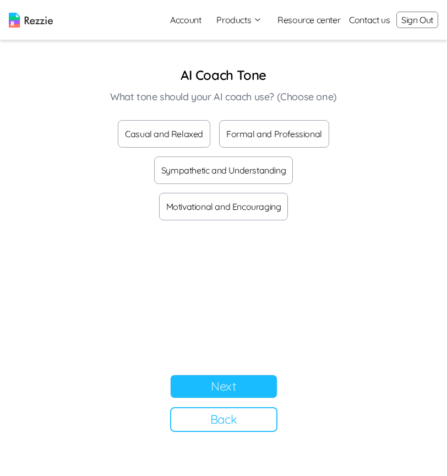
click at [226, 127] on button "Formal and Professional" at bounding box center [274, 134] width 110 height 28
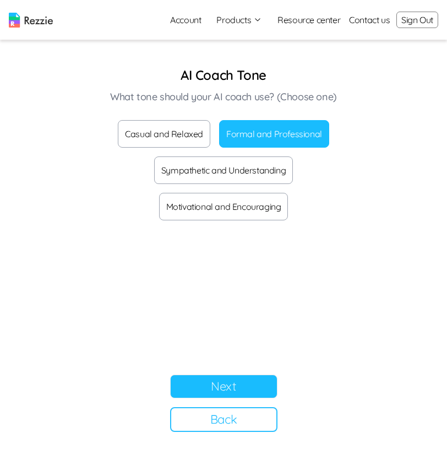
click at [249, 391] on button "Next" at bounding box center [223, 387] width 107 height 24
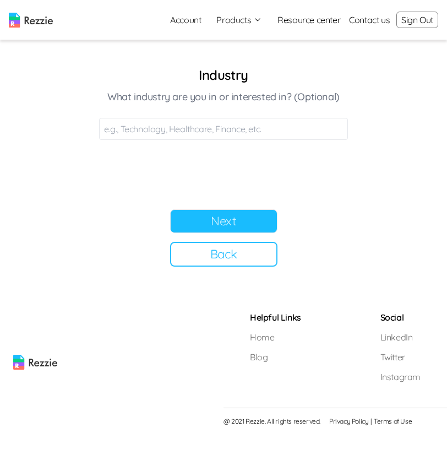
click at [241, 130] on input at bounding box center [223, 129] width 249 height 22
type input "Tech"
click at [217, 228] on button "Next" at bounding box center [223, 221] width 107 height 24
click at [186, 125] on input at bounding box center [223, 129] width 249 height 22
type input "Tech"
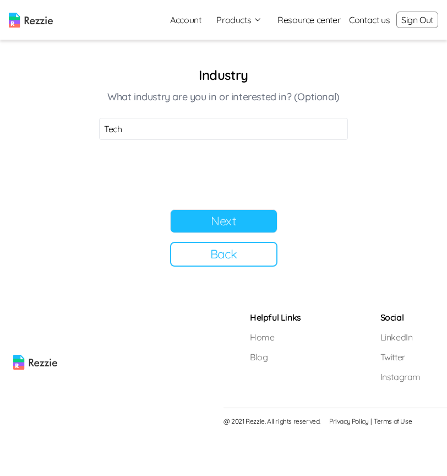
click at [236, 222] on button "Next" at bounding box center [223, 221] width 107 height 24
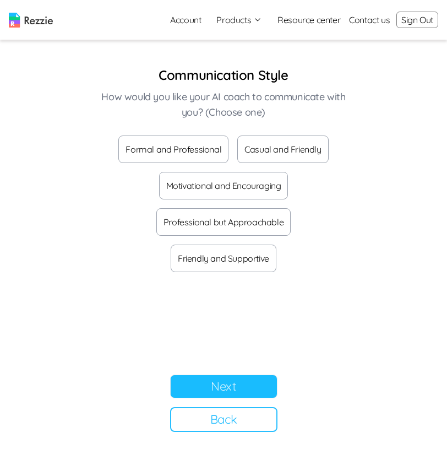
click at [290, 150] on button "Casual and Friendly" at bounding box center [282, 150] width 91 height 28
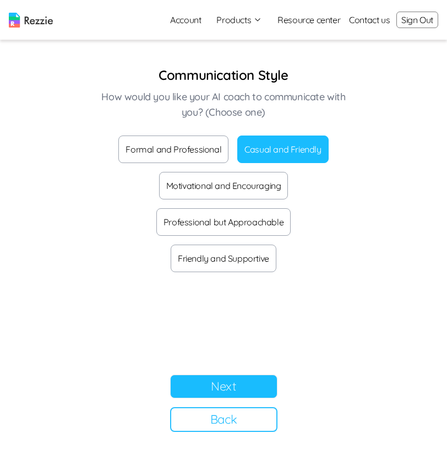
click at [250, 392] on button "Next" at bounding box center [223, 387] width 107 height 24
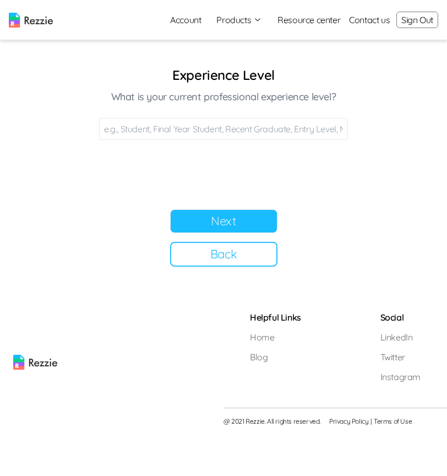
click at [235, 131] on input at bounding box center [223, 129] width 249 height 22
type input "Final"
click at [196, 221] on button "Next" at bounding box center [223, 221] width 107 height 24
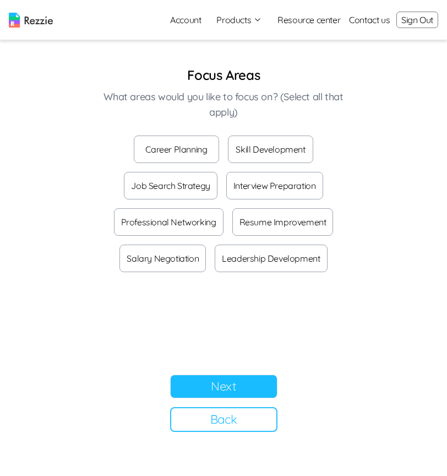
click at [164, 154] on button "Career Planning" at bounding box center [176, 150] width 85 height 28
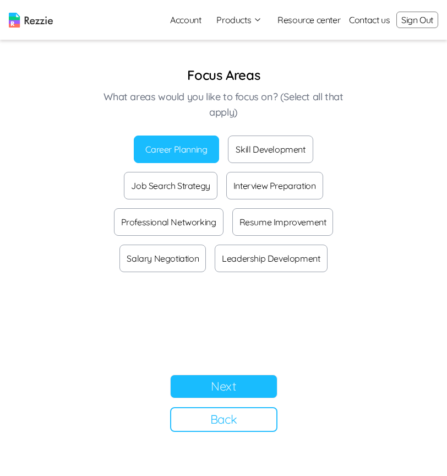
click at [297, 145] on button "Skill Development" at bounding box center [270, 150] width 85 height 28
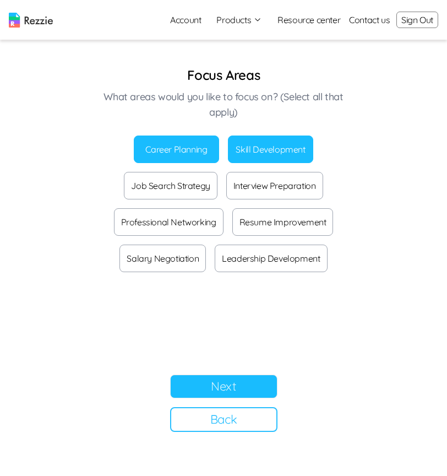
click at [202, 380] on button "Next" at bounding box center [223, 387] width 107 height 24
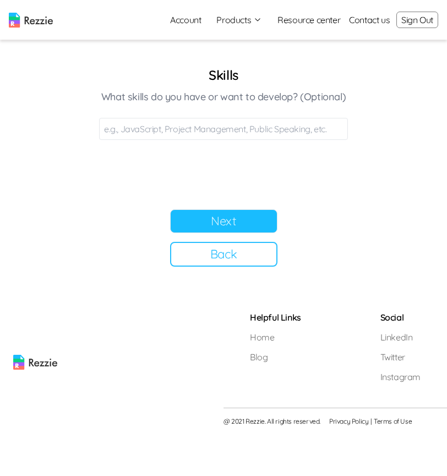
click at [193, 131] on input at bounding box center [223, 129] width 249 height 22
type input "Java, Python"
click at [256, 219] on button "Next" at bounding box center [223, 221] width 107 height 24
click at [176, 122] on input at bounding box center [223, 129] width 249 height 22
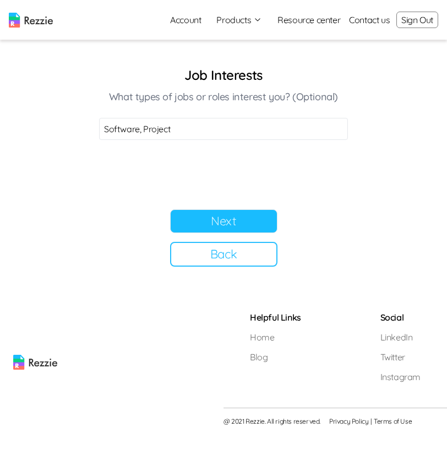
type input "Software, Project"
click at [226, 215] on button "Next" at bounding box center [223, 221] width 107 height 24
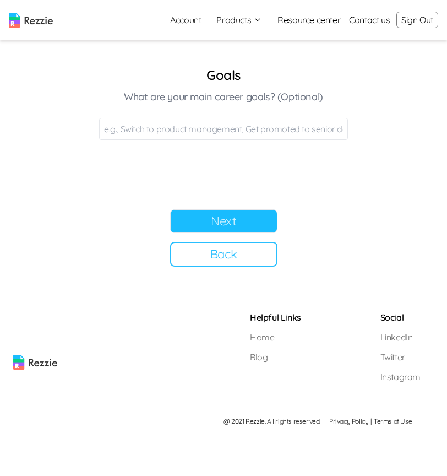
click at [183, 127] on input at bounding box center [223, 129] width 249 height 22
type input "Career scaling"
click at [213, 215] on button "Next" at bounding box center [223, 221] width 107 height 24
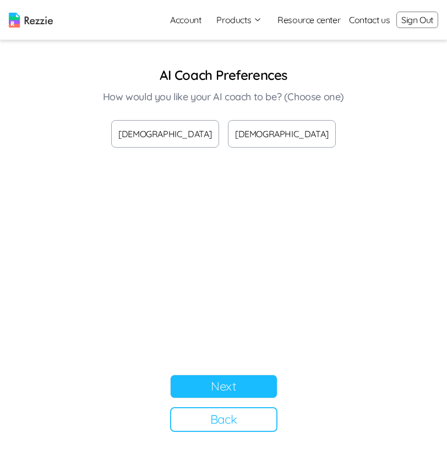
click at [185, 137] on button "Male" at bounding box center [165, 134] width 108 height 28
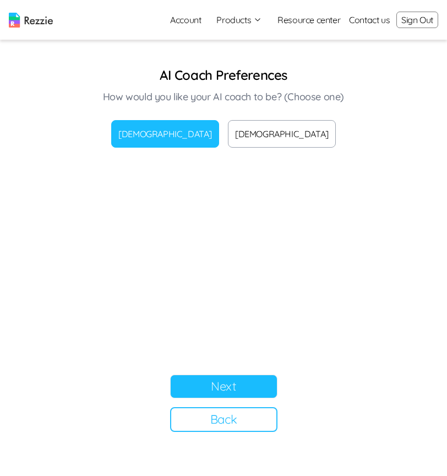
click at [226, 381] on button "Next" at bounding box center [223, 387] width 107 height 24
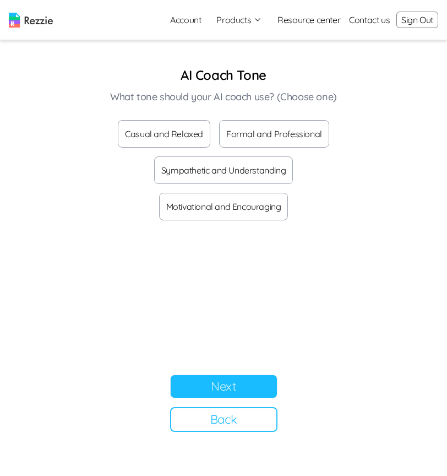
click at [193, 131] on button "Casual and Relaxed" at bounding box center [164, 134] width 93 height 28
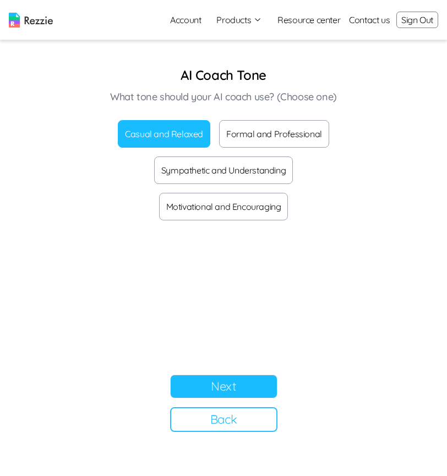
click at [214, 386] on button "Next" at bounding box center [223, 387] width 107 height 24
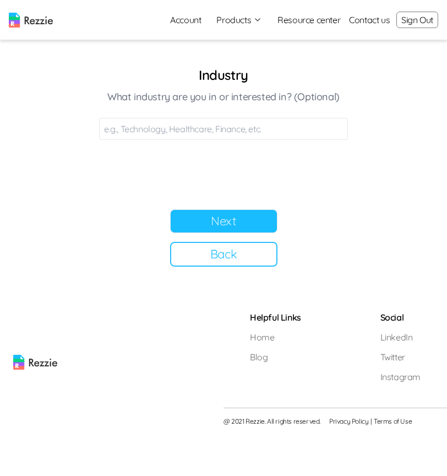
click at [196, 126] on input at bounding box center [223, 129] width 249 height 22
type input "Health"
click at [229, 225] on button "Next" at bounding box center [223, 221] width 107 height 24
click at [198, 133] on input at bounding box center [223, 129] width 249 height 22
type input "Health"
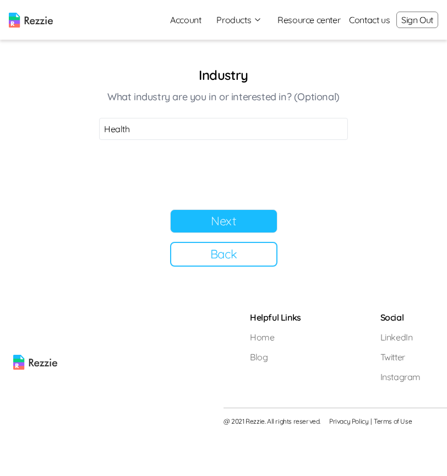
click at [233, 222] on button "Next" at bounding box center [223, 221] width 107 height 24
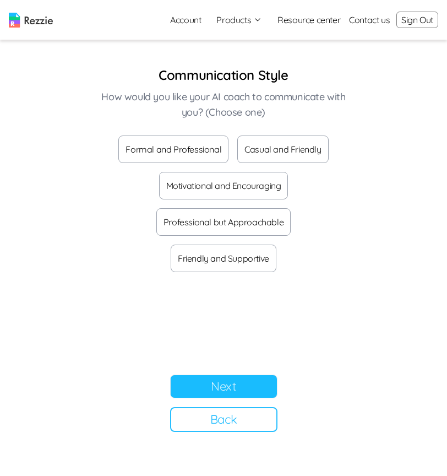
click at [201, 152] on button "Formal and Professional" at bounding box center [173, 150] width 110 height 28
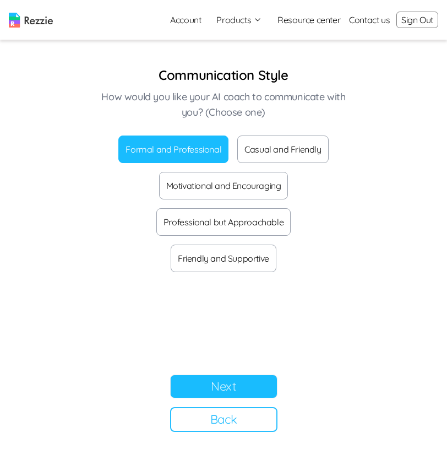
click at [227, 383] on button "Next" at bounding box center [223, 387] width 107 height 24
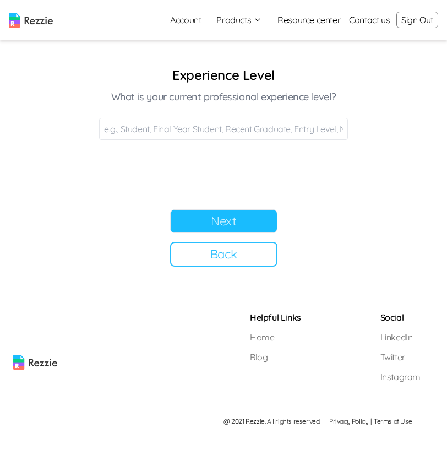
click at [178, 127] on input at bounding box center [223, 129] width 249 height 22
type input "Final"
click at [251, 224] on button "Next" at bounding box center [223, 221] width 107 height 24
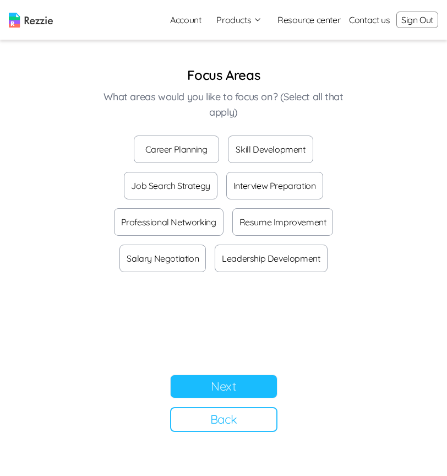
click at [164, 157] on button "Career Planning" at bounding box center [176, 150] width 85 height 28
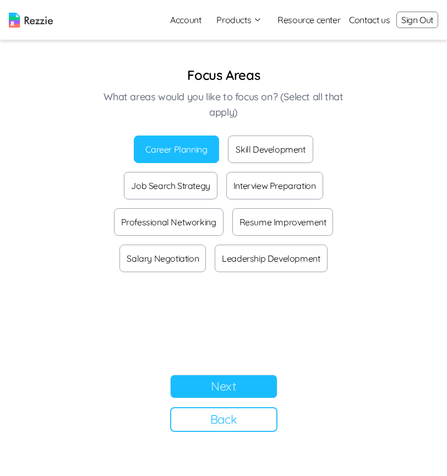
click at [226, 375] on button "Next" at bounding box center [223, 387] width 107 height 24
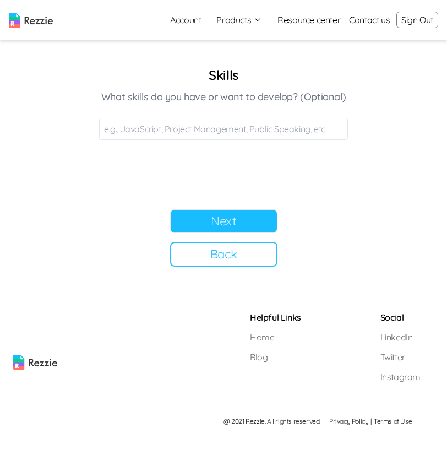
click at [198, 124] on input at bounding box center [223, 129] width 249 height 22
type input "H"
type input "Java, c++"
click at [241, 225] on button "Next" at bounding box center [223, 221] width 107 height 24
click at [193, 134] on input at bounding box center [223, 129] width 249 height 22
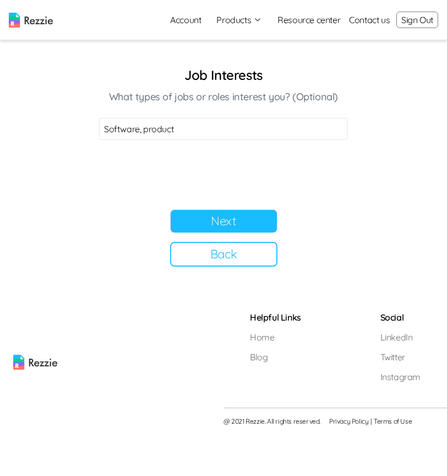
type input "Software, product"
click at [242, 229] on button "Next" at bounding box center [223, 221] width 107 height 24
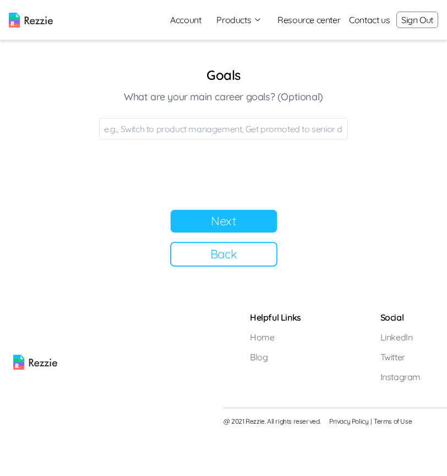
click at [174, 133] on input at bounding box center [223, 129] width 249 height 22
type input "Product management, scaling"
click at [251, 217] on button "Next" at bounding box center [223, 221] width 107 height 24
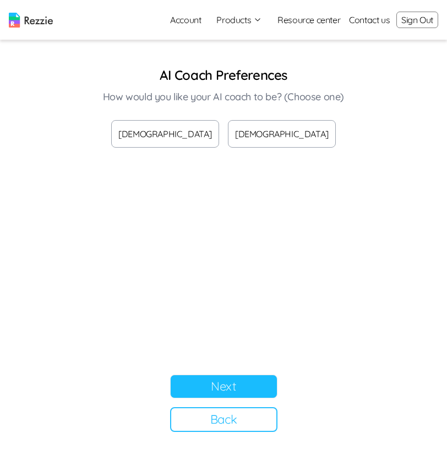
click at [275, 141] on button "[DEMOGRAPHIC_DATA]" at bounding box center [282, 134] width 108 height 28
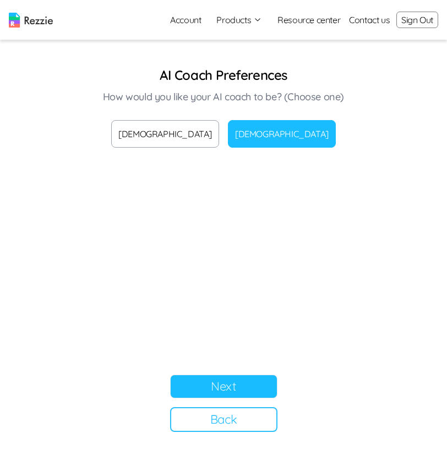
click at [246, 387] on button "Next" at bounding box center [223, 387] width 107 height 24
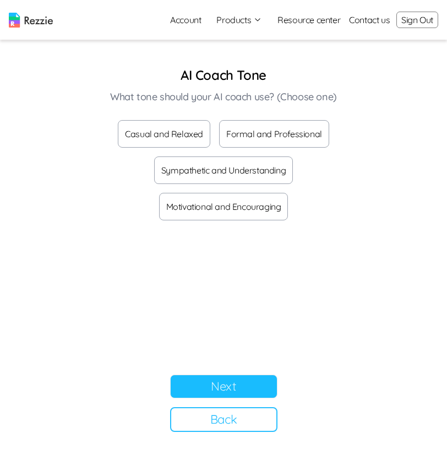
click at [190, 130] on button "Casual and Relaxed" at bounding box center [164, 134] width 93 height 28
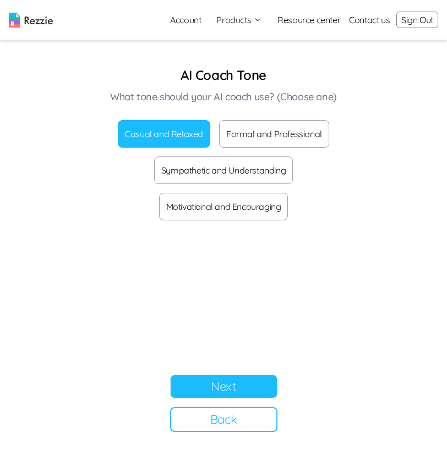
click at [251, 394] on button "Next" at bounding box center [223, 387] width 107 height 24
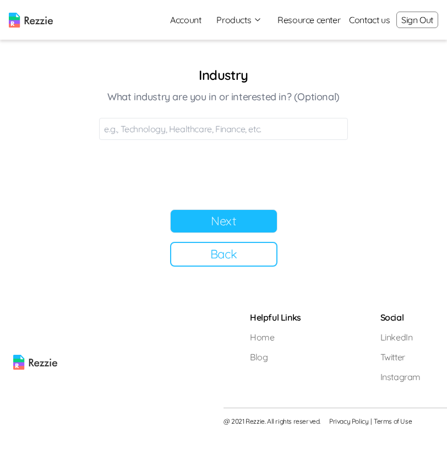
click at [212, 127] on input at bounding box center [223, 129] width 249 height 22
type input "Technology"
click at [239, 218] on button "Next" at bounding box center [223, 221] width 107 height 24
click at [209, 132] on input at bounding box center [223, 129] width 249 height 22
type input "tech"
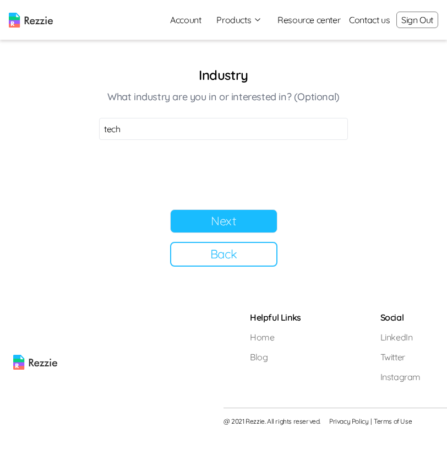
click at [251, 218] on button "Next" at bounding box center [223, 221] width 107 height 24
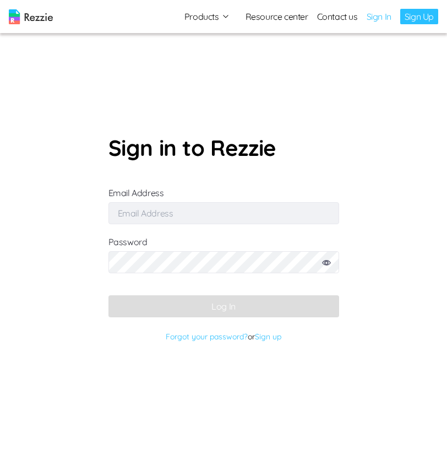
click at [215, 214] on input "Email Address" at bounding box center [224, 213] width 231 height 22
type input "[EMAIL_ADDRESS][DOMAIN_NAME]"
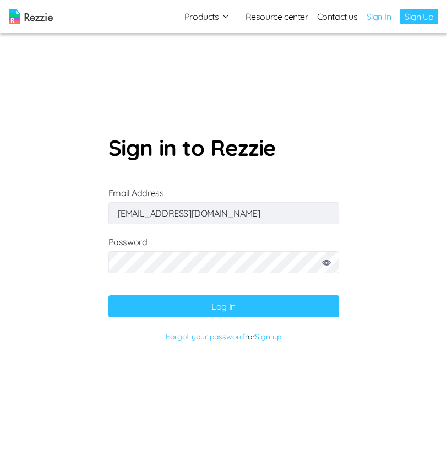
click at [235, 304] on button "Log In" at bounding box center [224, 306] width 231 height 22
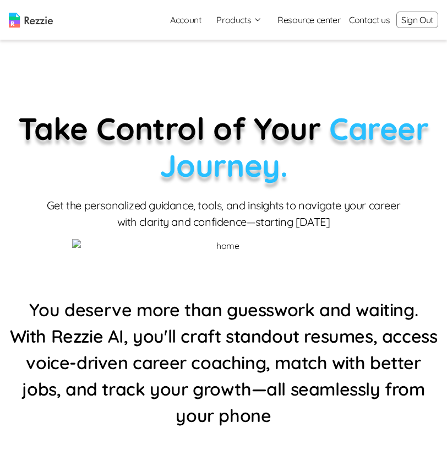
click at [229, 15] on button "Products" at bounding box center [240, 19] width 46 height 13
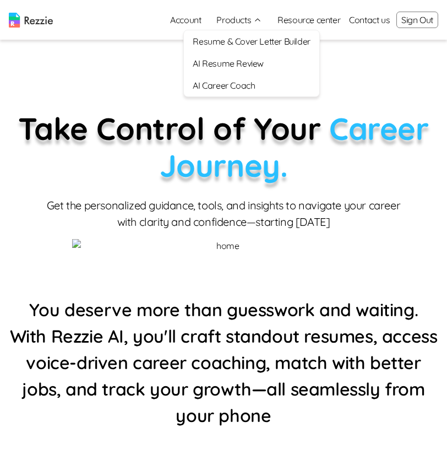
click at [237, 83] on link "AI Career Coach" at bounding box center [251, 85] width 135 height 22
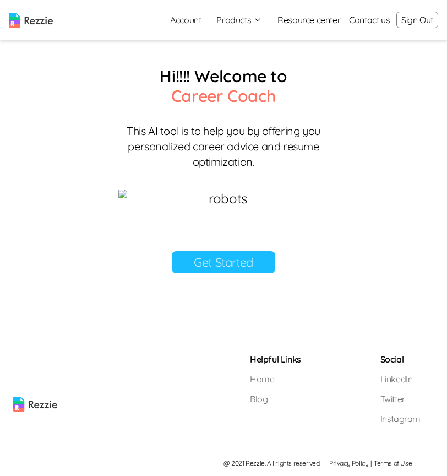
click at [228, 273] on link "Get Started" at bounding box center [224, 262] width 104 height 22
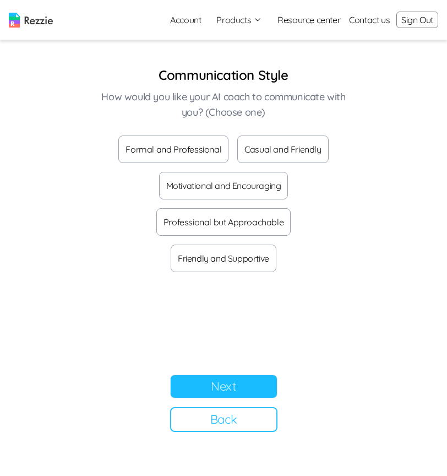
click at [157, 152] on button "Formal and Professional" at bounding box center [173, 150] width 110 height 28
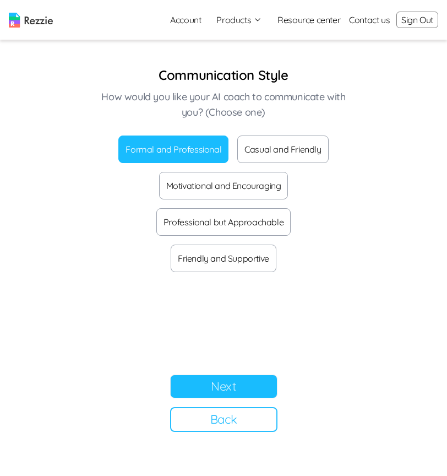
click at [252, 391] on button "Next" at bounding box center [223, 387] width 107 height 24
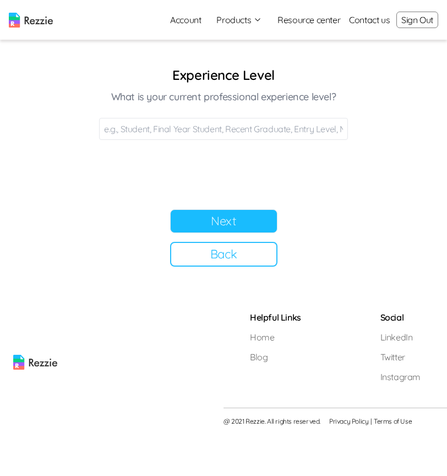
click at [226, 129] on input at bounding box center [223, 129] width 249 height 22
type input "Final"
click at [264, 219] on button "Next" at bounding box center [223, 221] width 107 height 24
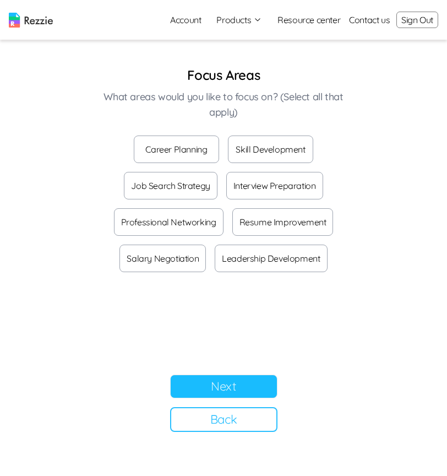
click at [189, 155] on button "Career Planning" at bounding box center [176, 150] width 85 height 28
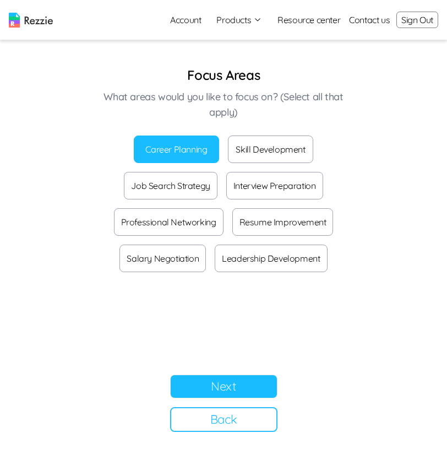
click at [234, 391] on button "Next" at bounding box center [223, 387] width 107 height 24
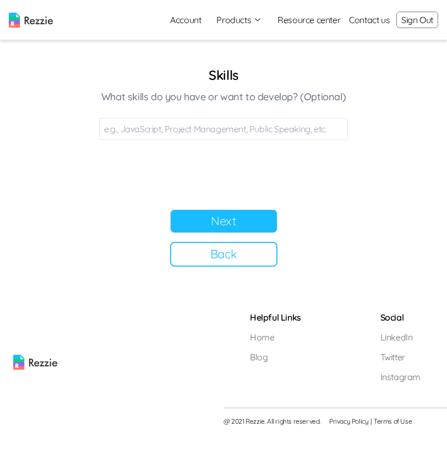
click at [195, 125] on input at bounding box center [223, 129] width 249 height 22
type input "Java, Python"
click at [241, 225] on button "Next" at bounding box center [223, 221] width 107 height 24
click at [184, 127] on input at bounding box center [223, 129] width 249 height 22
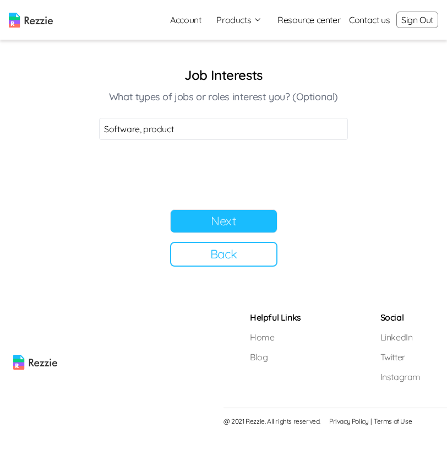
type input "Software, product"
click at [220, 219] on button "Next" at bounding box center [223, 221] width 107 height 24
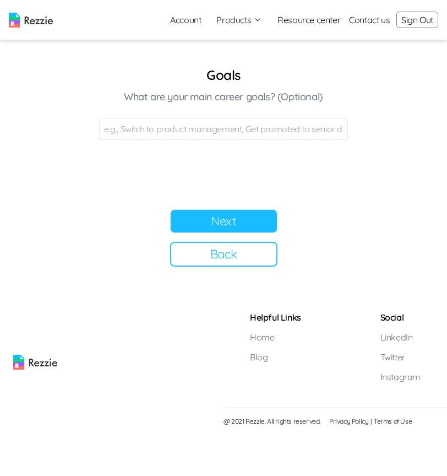
click at [188, 134] on input at bounding box center [223, 129] width 249 height 22
type input "Product, career"
click at [246, 219] on button "Next" at bounding box center [223, 221] width 107 height 24
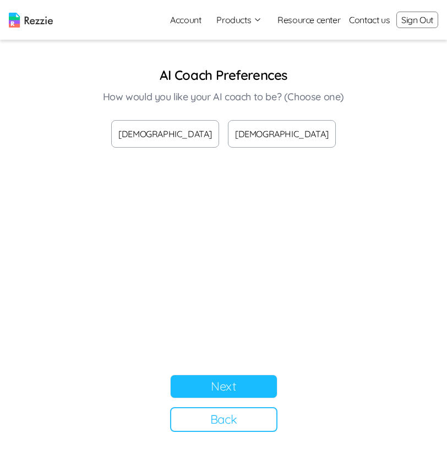
click at [261, 128] on button "Female" at bounding box center [282, 134] width 108 height 28
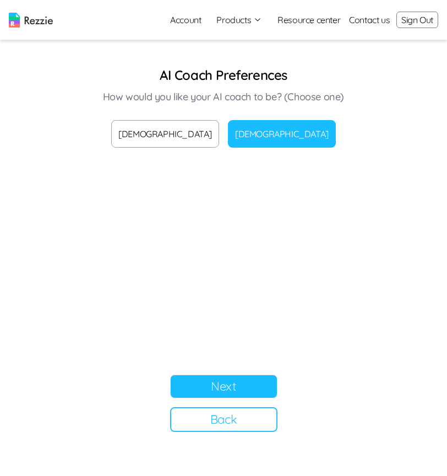
click at [241, 385] on button "Next" at bounding box center [223, 387] width 107 height 24
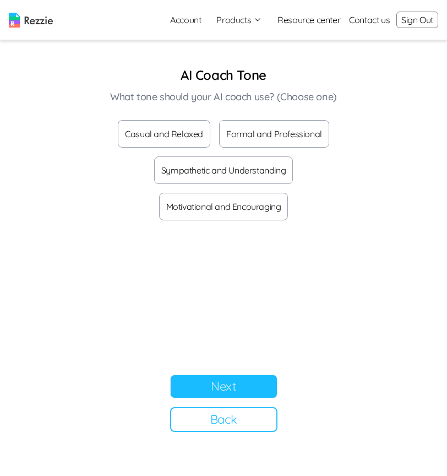
click at [188, 153] on div "Casual and Relaxed Formal and Professional Sympathetic and Understanding Motiva…" at bounding box center [223, 170] width 249 height 100
click at [181, 137] on button "Casual and Relaxed" at bounding box center [164, 134] width 93 height 28
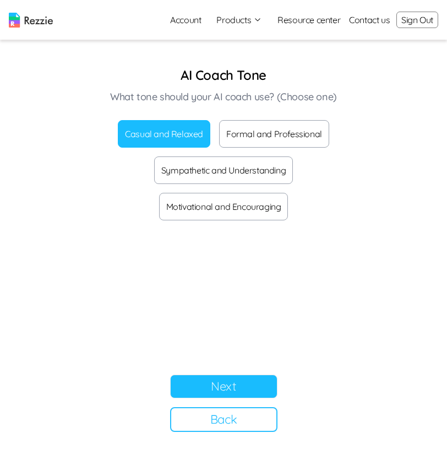
click at [247, 385] on button "Next" at bounding box center [223, 387] width 107 height 24
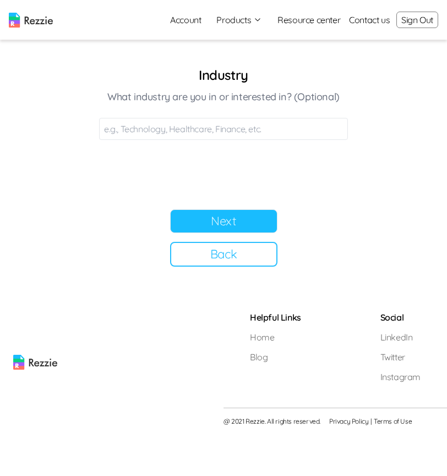
click at [183, 129] on input at bounding box center [223, 129] width 249 height 22
type input "Technology"
click at [250, 222] on button "Next" at bounding box center [223, 221] width 107 height 24
click at [178, 127] on input at bounding box center [223, 129] width 249 height 22
type input "Tech"
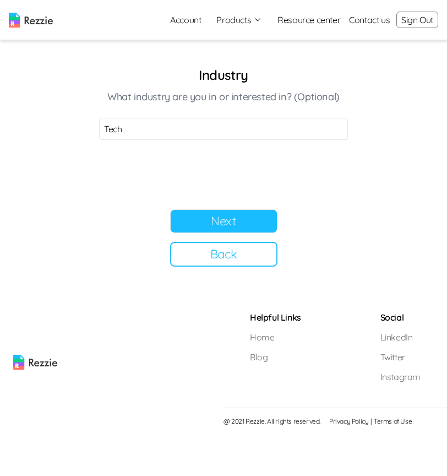
click at [252, 219] on button "Next" at bounding box center [223, 221] width 107 height 24
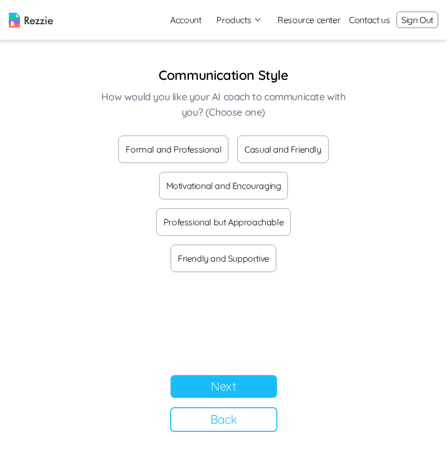
click at [187, 152] on button "Formal and Professional" at bounding box center [173, 150] width 110 height 28
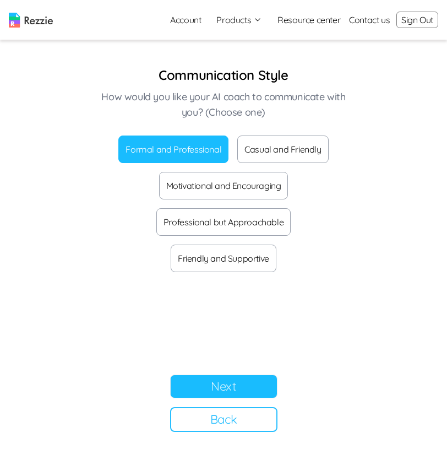
click at [219, 383] on button "Next" at bounding box center [223, 387] width 107 height 24
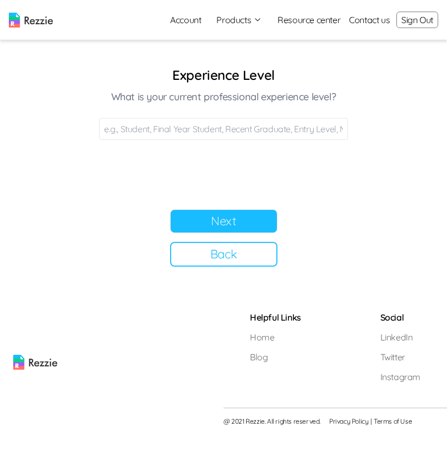
click at [220, 129] on input at bounding box center [223, 129] width 249 height 22
type input "Final"
click at [240, 226] on button "Next" at bounding box center [223, 221] width 107 height 24
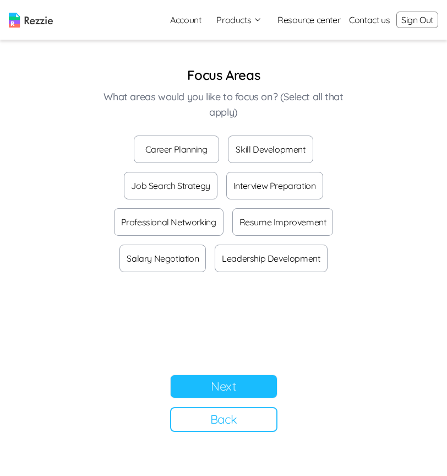
click at [185, 145] on button "Career Planning" at bounding box center [176, 150] width 85 height 28
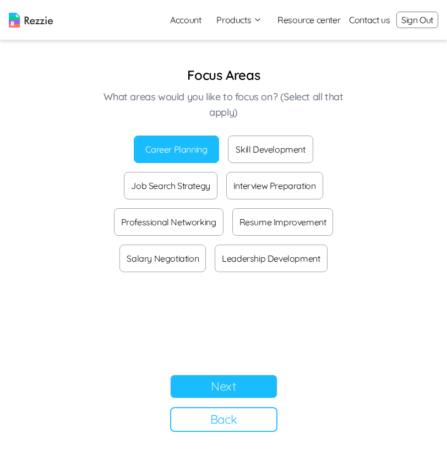
click at [236, 380] on button "Next" at bounding box center [223, 387] width 107 height 24
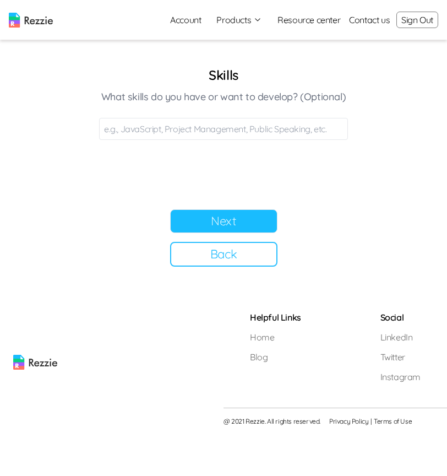
click at [186, 131] on input at bounding box center [223, 129] width 249 height 22
type input "Java, Python"
click at [230, 215] on button "Next" at bounding box center [223, 221] width 107 height 24
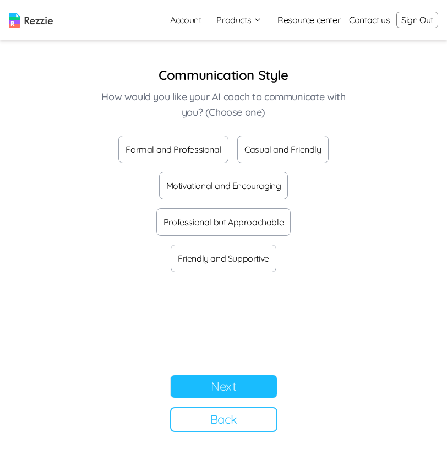
click at [176, 149] on button "Formal and Professional" at bounding box center [173, 150] width 110 height 28
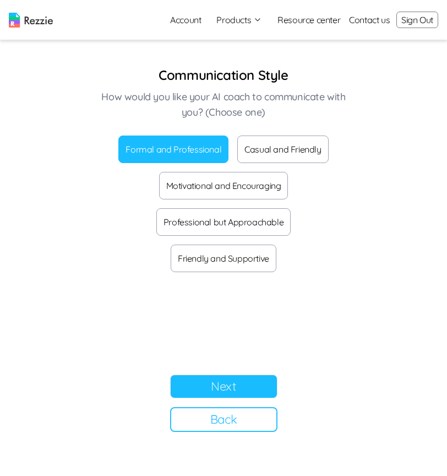
click at [221, 379] on button "Next" at bounding box center [223, 387] width 107 height 24
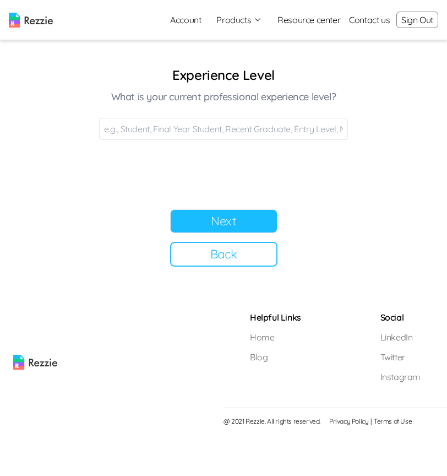
click at [244, 128] on input at bounding box center [223, 129] width 249 height 22
type input "Final"
click at [268, 220] on button "Next" at bounding box center [223, 221] width 107 height 24
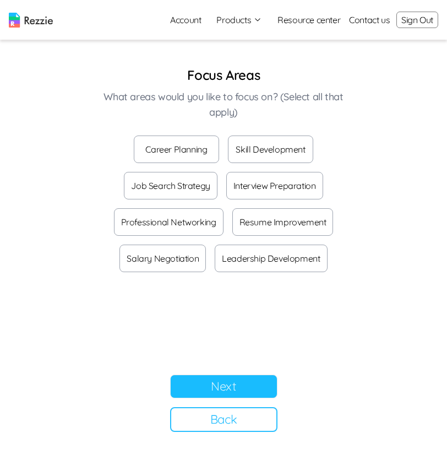
click at [181, 133] on div "Focus Areas What areas would you like to focus on? (Select all that apply) Care…" at bounding box center [223, 169] width 249 height 206
click at [188, 148] on button "Career Planning" at bounding box center [176, 150] width 85 height 28
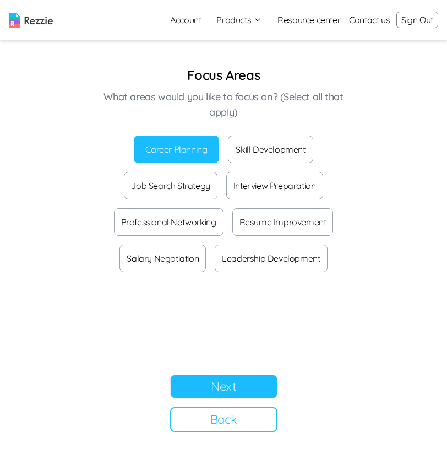
click at [258, 378] on button "Next" at bounding box center [223, 387] width 107 height 24
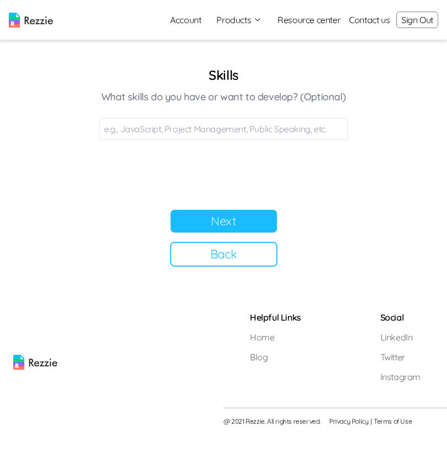
click at [231, 133] on input at bounding box center [223, 129] width 249 height 22
type input "Java, c"
click at [269, 213] on button "Next" at bounding box center [223, 221] width 107 height 24
click at [176, 129] on input at bounding box center [223, 129] width 249 height 22
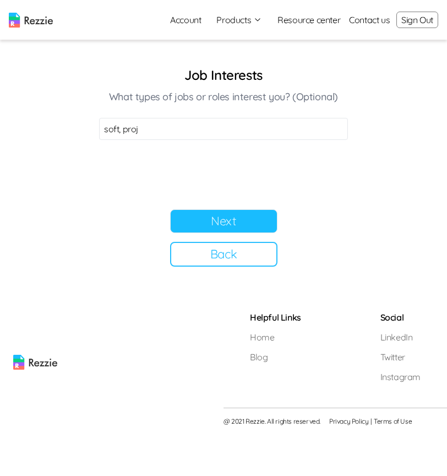
type input "soft, proj"
click at [274, 217] on button "Next" at bounding box center [223, 221] width 107 height 24
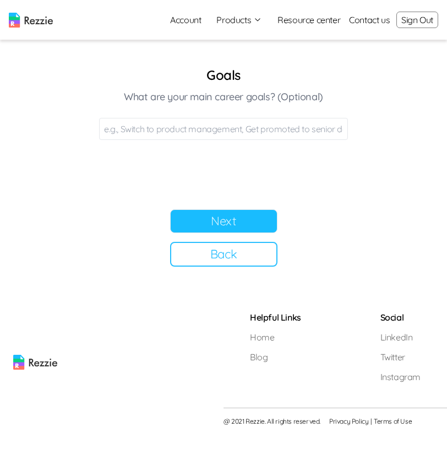
click at [157, 136] on input at bounding box center [223, 129] width 249 height 22
type input "prod, scaling"
click at [259, 220] on button "Next" at bounding box center [223, 221] width 107 height 24
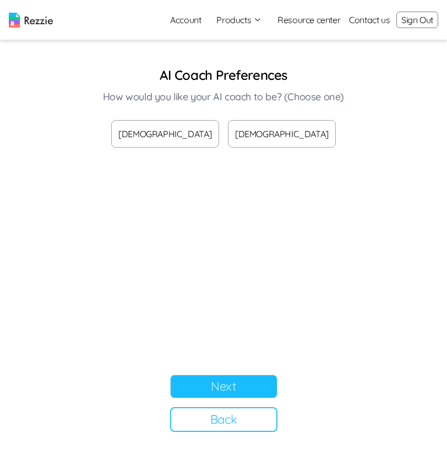
click at [245, 147] on button "Female" at bounding box center [282, 134] width 108 height 28
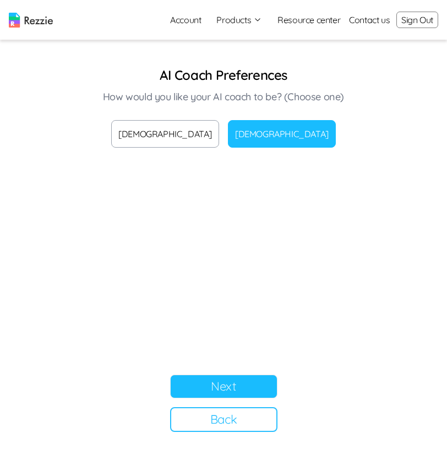
click at [247, 382] on button "Next" at bounding box center [223, 387] width 107 height 24
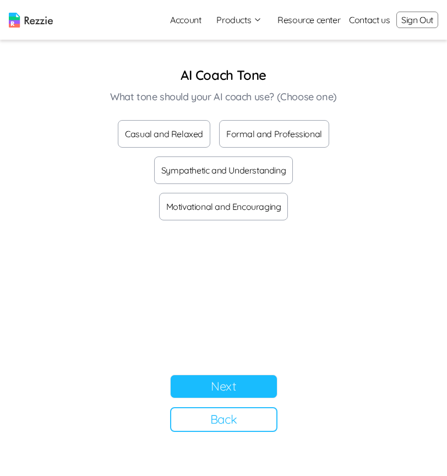
click at [162, 128] on button "Casual and Relaxed" at bounding box center [164, 134] width 93 height 28
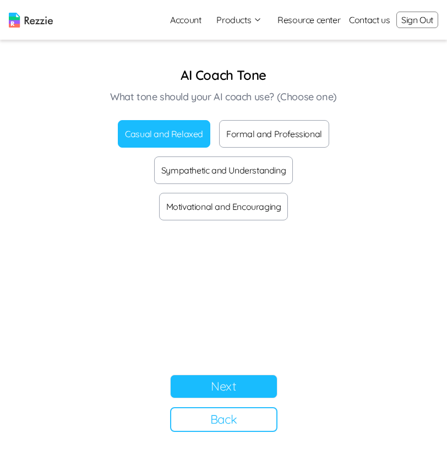
click at [236, 389] on button "Next" at bounding box center [223, 387] width 107 height 24
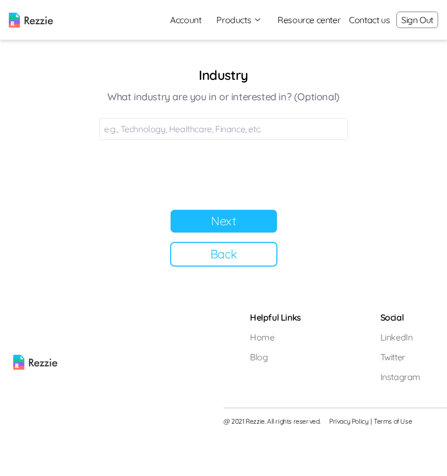
click at [157, 126] on input at bounding box center [223, 129] width 249 height 22
type input "Tech"
click at [183, 224] on button "Next" at bounding box center [223, 221] width 107 height 24
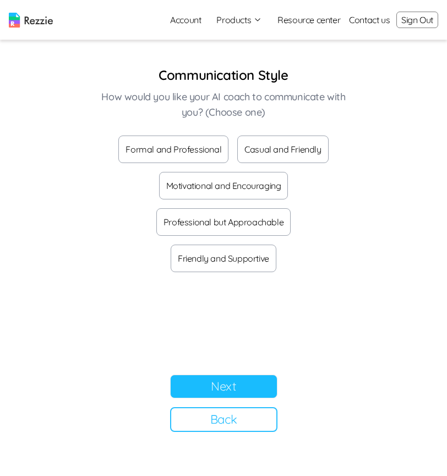
click at [156, 159] on button "Formal and Professional" at bounding box center [173, 150] width 110 height 28
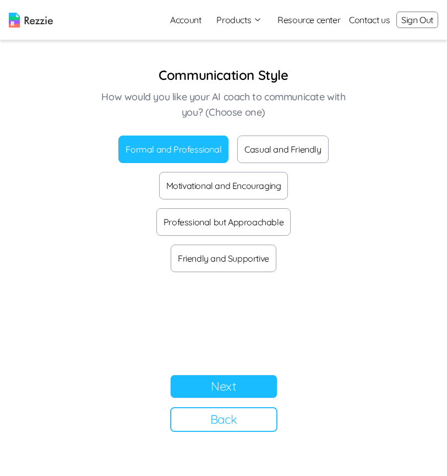
click at [221, 384] on button "Next" at bounding box center [223, 387] width 107 height 24
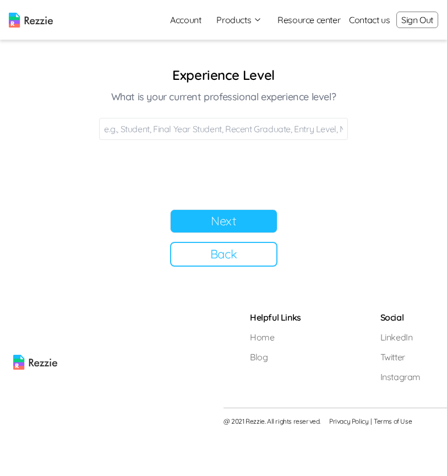
click at [212, 125] on input at bounding box center [223, 129] width 249 height 22
type input "student"
click at [268, 218] on button "Next" at bounding box center [223, 221] width 107 height 24
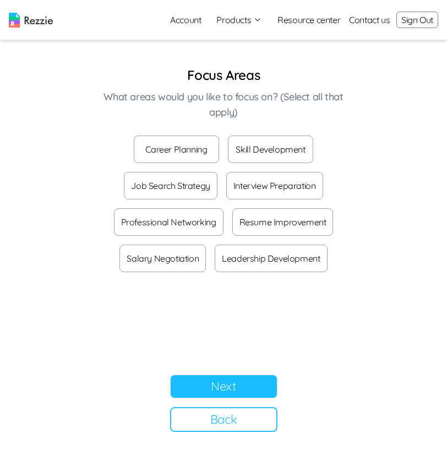
click at [161, 155] on button "Career Planning" at bounding box center [176, 150] width 85 height 28
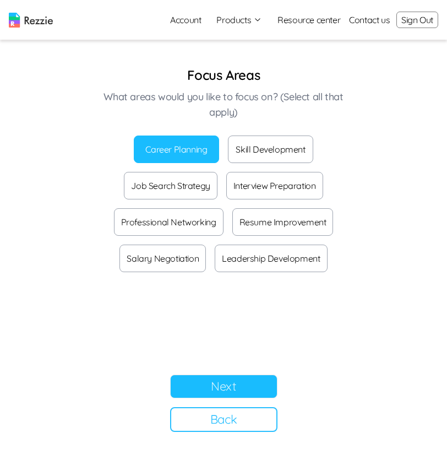
click at [233, 390] on button "Next" at bounding box center [223, 387] width 107 height 24
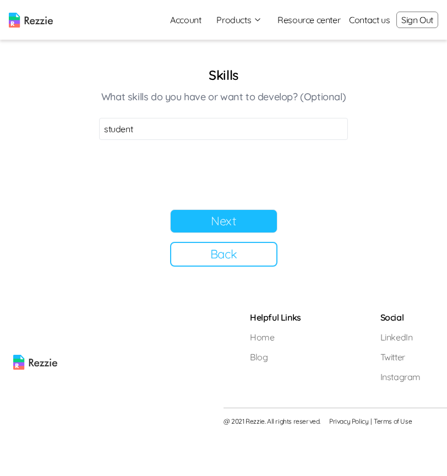
click at [102, 129] on input "student" at bounding box center [223, 129] width 249 height 22
type input "Java"
click at [213, 218] on button "Next" at bounding box center [223, 221] width 107 height 24
click at [185, 131] on input "Java" at bounding box center [223, 129] width 249 height 22
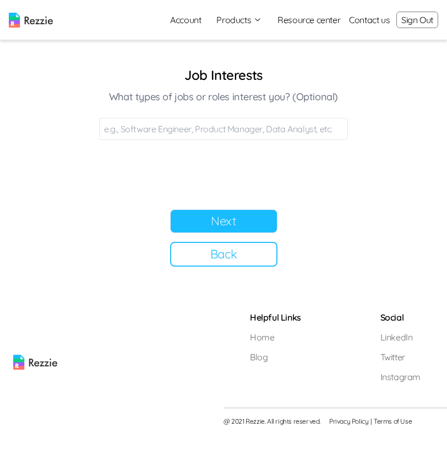
type input "="
type input "Product Manager"
click at [231, 221] on button "Next" at bounding box center [223, 221] width 107 height 24
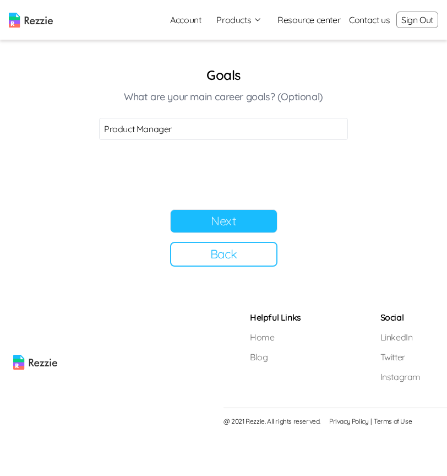
drag, startPoint x: 203, startPoint y: 131, endPoint x: 170, endPoint y: 128, distance: 32.6
click at [170, 129] on input "Product Manager" at bounding box center [223, 129] width 249 height 22
type input "upskilling"
click at [241, 216] on button "Next" at bounding box center [223, 221] width 107 height 24
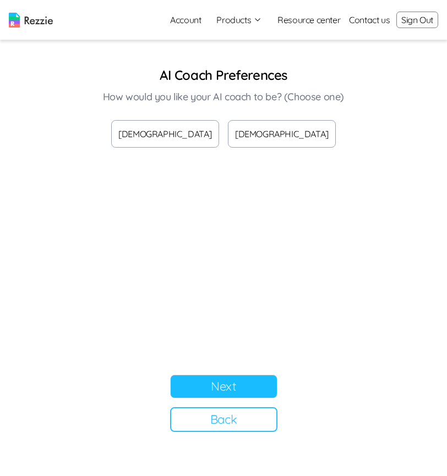
click at [245, 139] on button "[DEMOGRAPHIC_DATA]" at bounding box center [282, 134] width 108 height 28
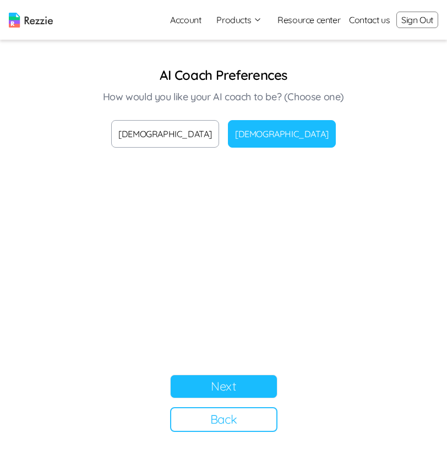
click at [239, 390] on button "Next" at bounding box center [223, 387] width 107 height 24
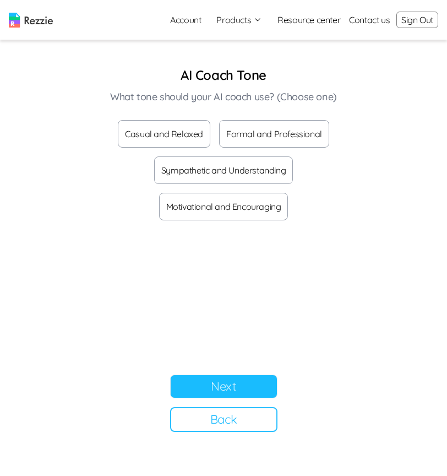
click at [170, 125] on button "Casual and Relaxed" at bounding box center [164, 134] width 93 height 28
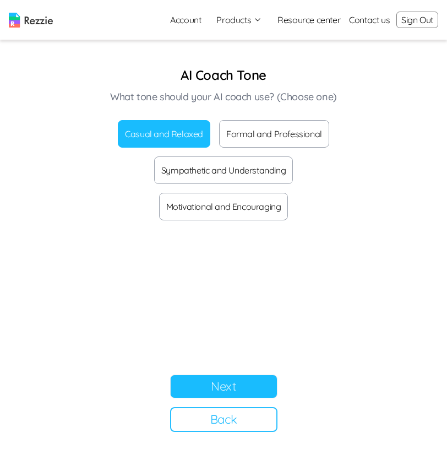
click at [246, 390] on button "Next" at bounding box center [223, 387] width 107 height 24
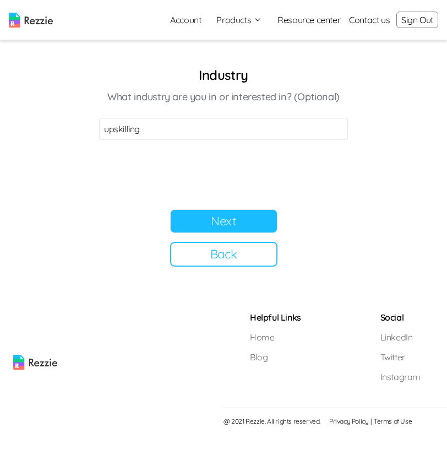
click at [199, 126] on input "upskilling" at bounding box center [223, 129] width 249 height 22
type input "technology"
click at [229, 219] on button "Next" at bounding box center [223, 221] width 107 height 24
click at [250, 225] on button "Next" at bounding box center [223, 221] width 107 height 24
click at [232, 226] on button "Next" at bounding box center [223, 221] width 107 height 24
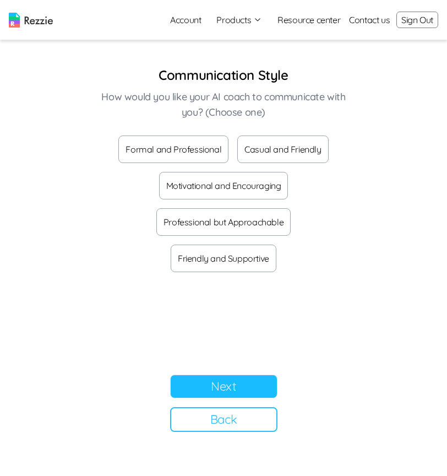
click at [159, 149] on button "Formal and Professional" at bounding box center [173, 150] width 110 height 28
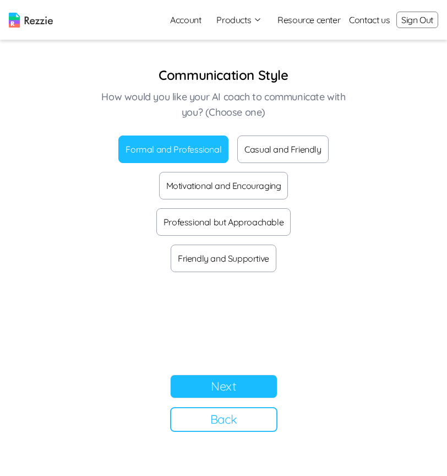
click at [237, 379] on button "Next" at bounding box center [223, 387] width 107 height 24
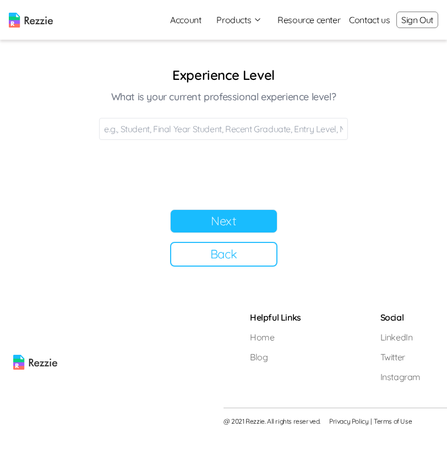
click at [223, 133] on input at bounding box center [223, 129] width 249 height 22
type input "Final"
click at [252, 229] on button "Next" at bounding box center [223, 221] width 107 height 24
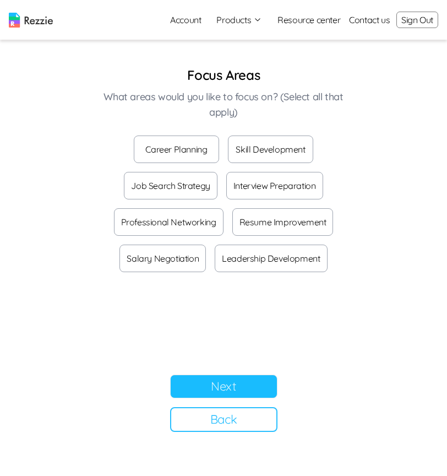
click at [169, 141] on button "Career Planning" at bounding box center [176, 150] width 85 height 28
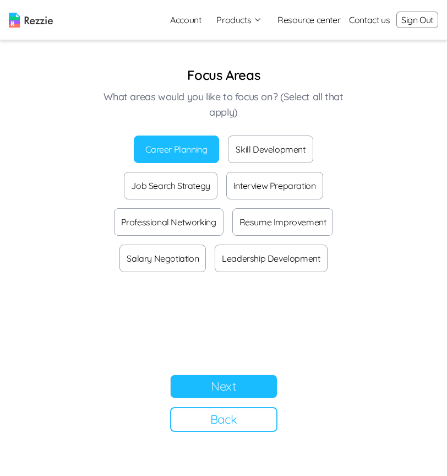
click at [225, 387] on button "Next" at bounding box center [223, 387] width 107 height 24
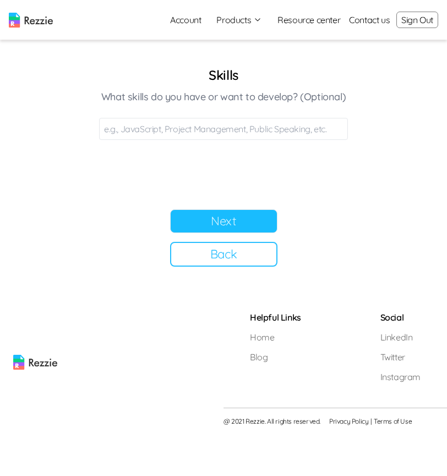
drag, startPoint x: 169, startPoint y: 141, endPoint x: 197, endPoint y: 127, distance: 31.5
click at [197, 127] on input at bounding box center [223, 129] width 249 height 22
type input "Java, Py"
click at [226, 229] on button "Next" at bounding box center [223, 221] width 107 height 24
drag, startPoint x: 197, startPoint y: 127, endPoint x: 175, endPoint y: 135, distance: 23.5
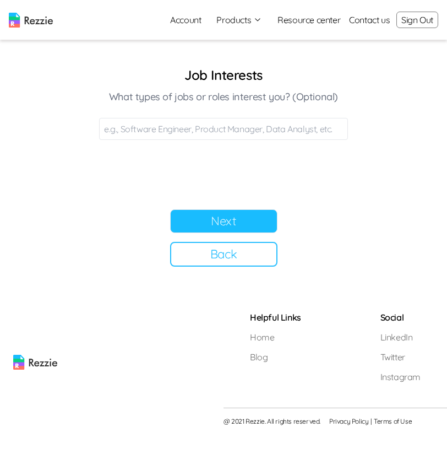
click at [175, 135] on input at bounding box center [223, 129] width 249 height 22
type input "Soft, prod"
drag, startPoint x: 175, startPoint y: 135, endPoint x: 190, endPoint y: 220, distance: 86.7
click at [190, 220] on button "Next" at bounding box center [223, 221] width 107 height 24
click at [164, 129] on input at bounding box center [223, 129] width 249 height 22
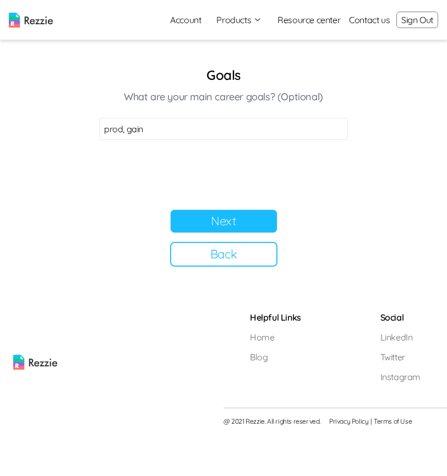
type input "prod, gain"
drag, startPoint x: 190, startPoint y: 220, endPoint x: 216, endPoint y: 230, distance: 27.7
click at [216, 230] on button "Next" at bounding box center [223, 221] width 107 height 24
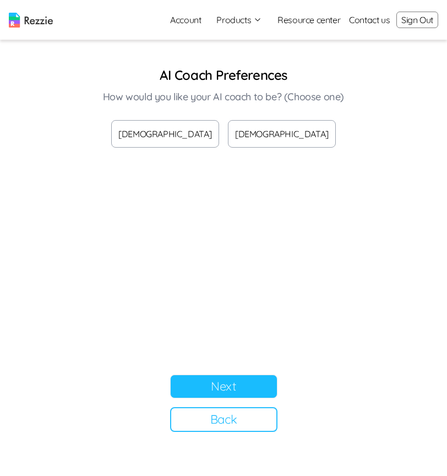
drag, startPoint x: 216, startPoint y: 230, endPoint x: 175, endPoint y: 138, distance: 100.9
click at [175, 138] on button "[DEMOGRAPHIC_DATA]" at bounding box center [165, 134] width 108 height 28
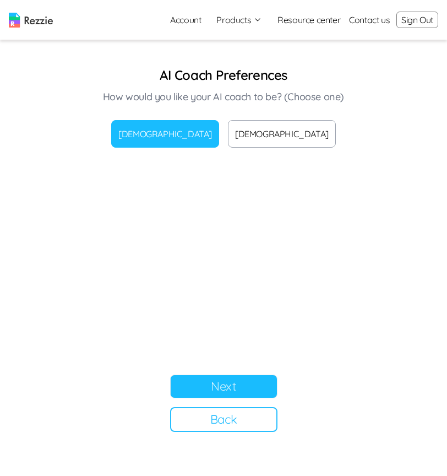
click at [259, 130] on button "[DEMOGRAPHIC_DATA]" at bounding box center [282, 134] width 108 height 28
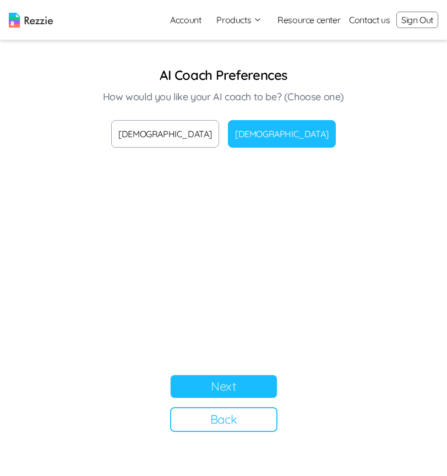
drag, startPoint x: 175, startPoint y: 138, endPoint x: 231, endPoint y: 391, distance: 258.5
click at [231, 391] on button "Next" at bounding box center [223, 387] width 107 height 24
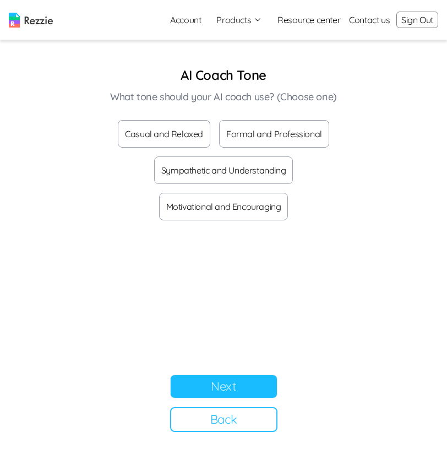
click at [174, 129] on button "Casual and Relaxed" at bounding box center [164, 134] width 93 height 28
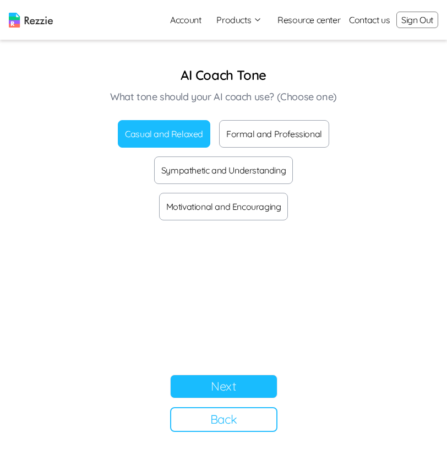
click at [260, 391] on button "Next" at bounding box center [223, 387] width 107 height 24
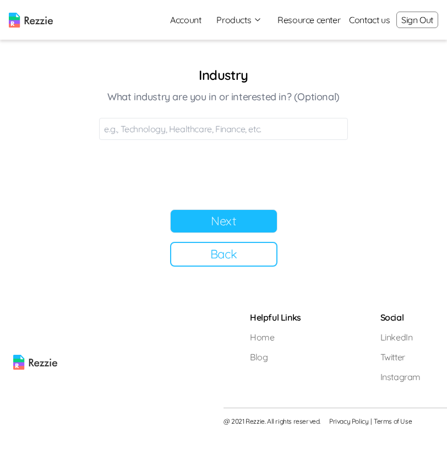
click at [195, 134] on input at bounding box center [223, 129] width 249 height 22
type input "tech"
click at [254, 218] on button "Next" at bounding box center [223, 221] width 107 height 24
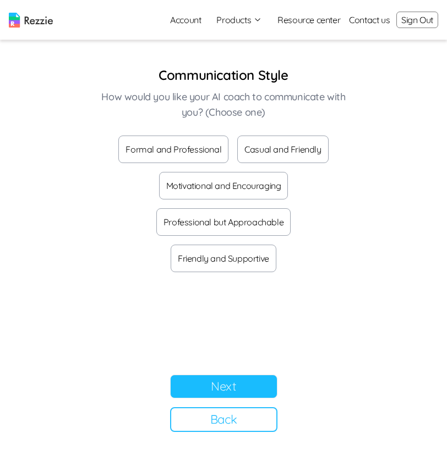
click at [201, 141] on button "Formal and Professional" at bounding box center [173, 150] width 110 height 28
